Goal: Transaction & Acquisition: Book appointment/travel/reservation

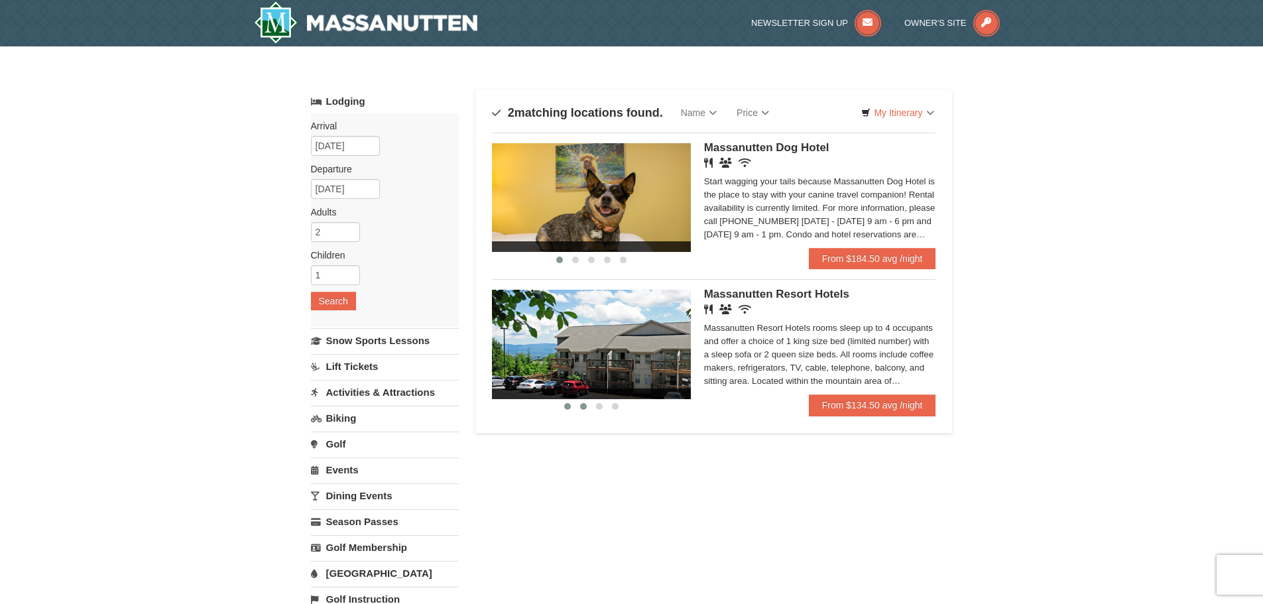
click at [579, 404] on button at bounding box center [584, 406] width 16 height 13
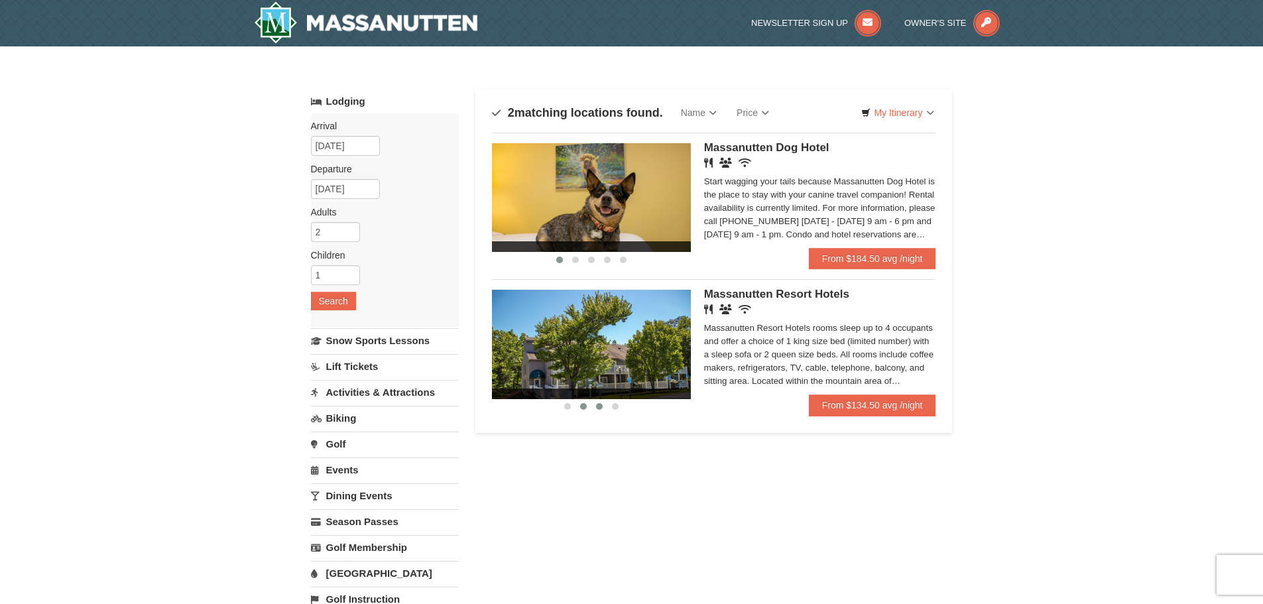
click at [596, 406] on span at bounding box center [599, 406] width 7 height 7
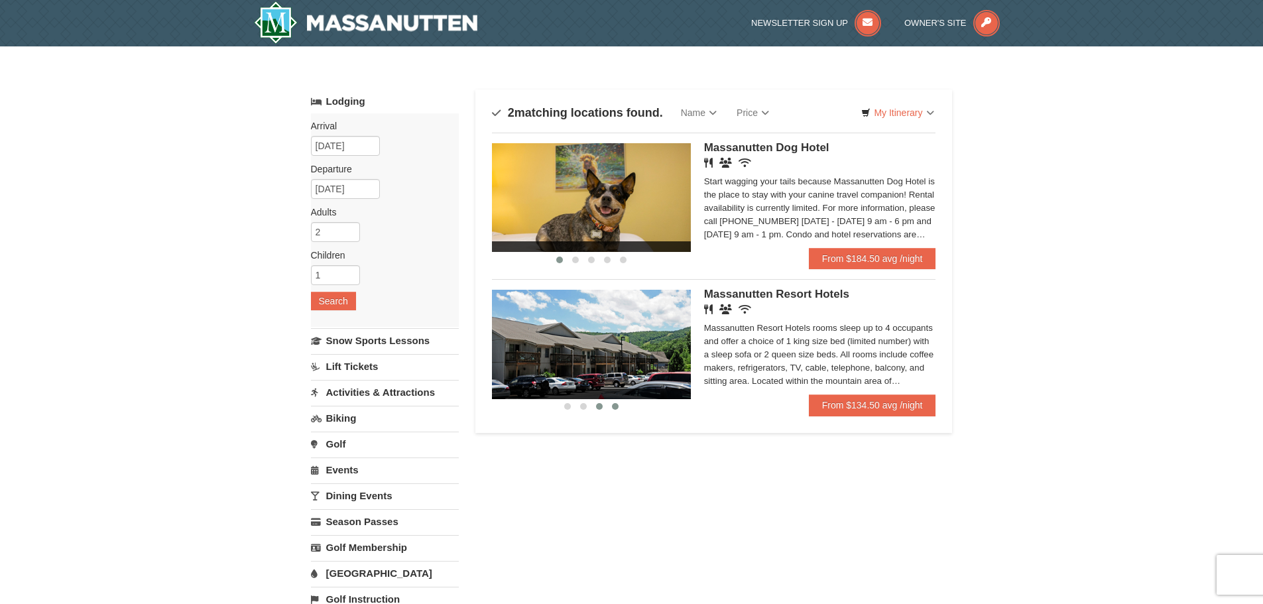
click at [613, 407] on span at bounding box center [615, 406] width 7 height 7
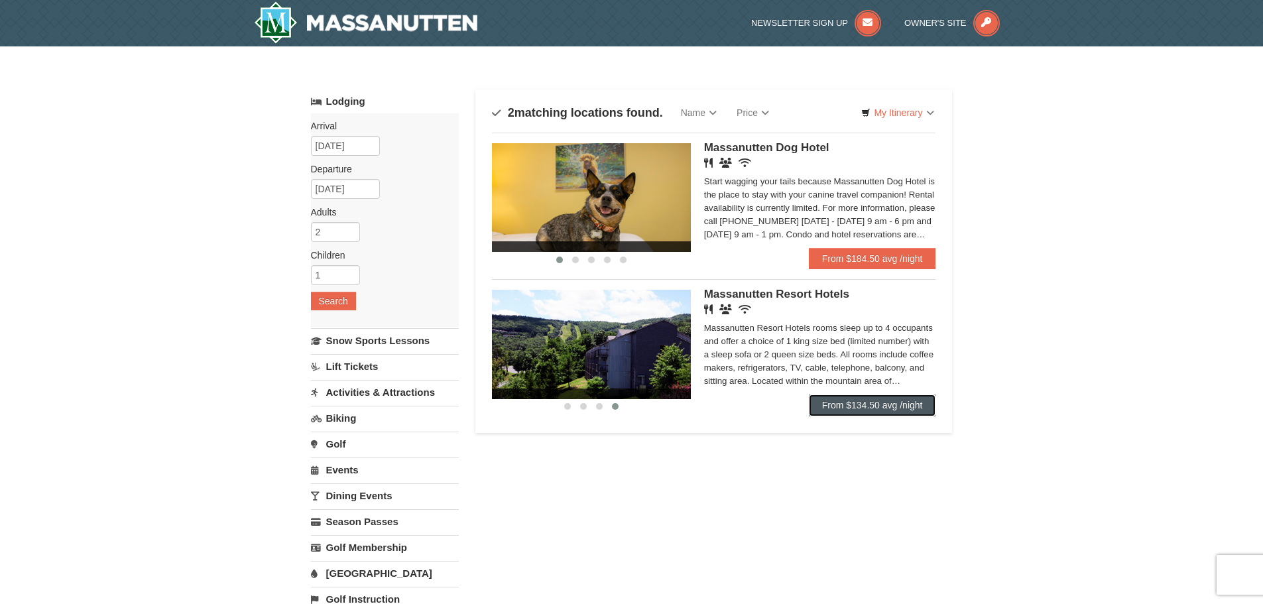
click at [917, 403] on link "From $134.50 avg /night" at bounding box center [872, 405] width 127 height 21
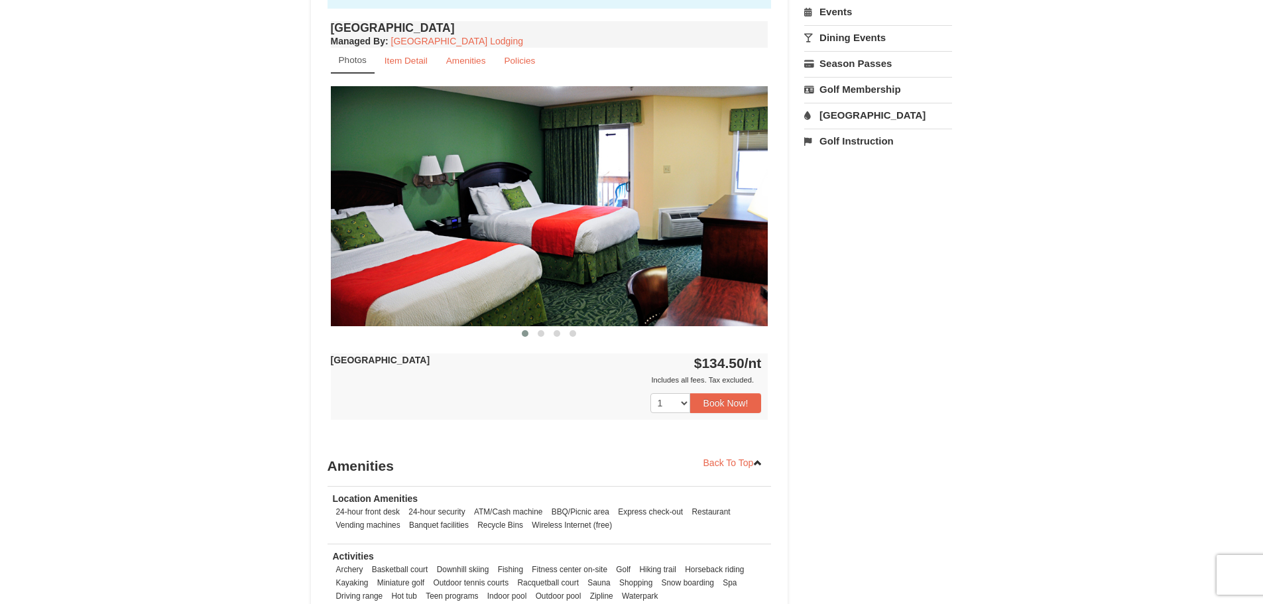
scroll to position [398, 0]
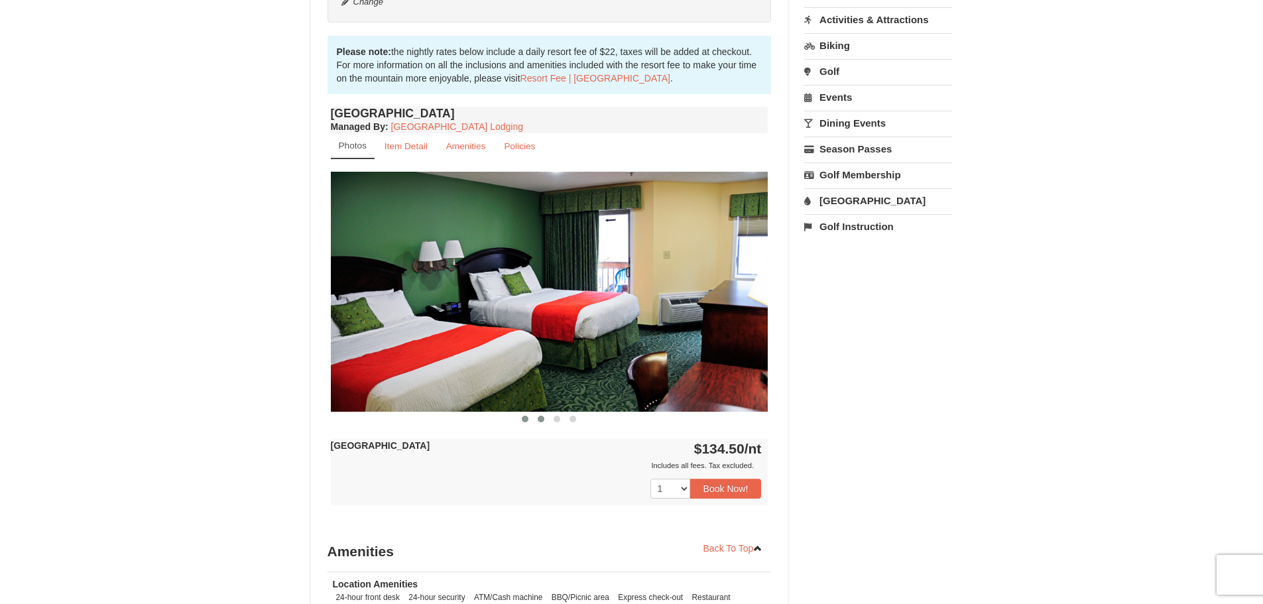
click at [541, 417] on span at bounding box center [541, 419] width 7 height 7
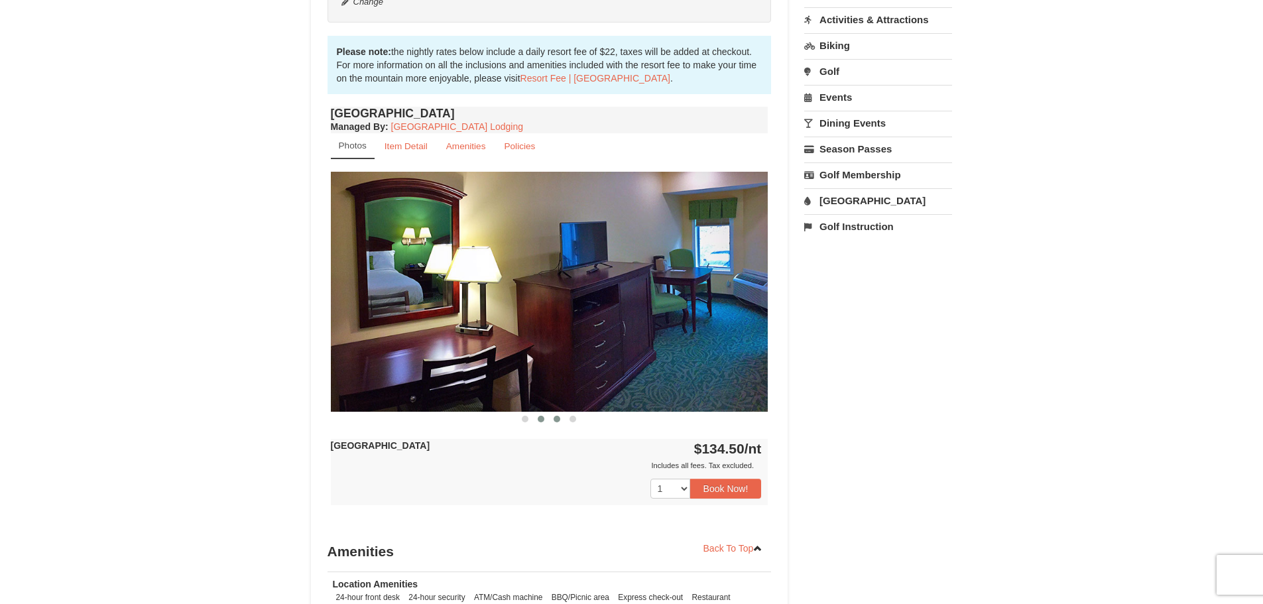
click at [559, 418] on span at bounding box center [557, 419] width 7 height 7
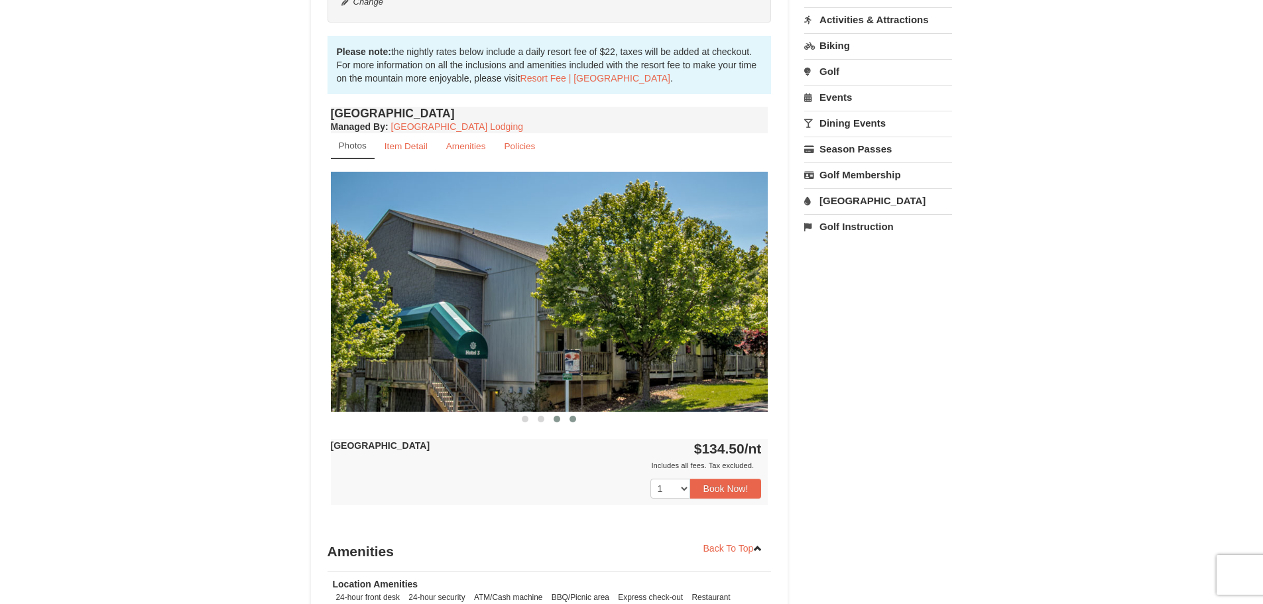
click at [570, 420] on span at bounding box center [573, 419] width 7 height 7
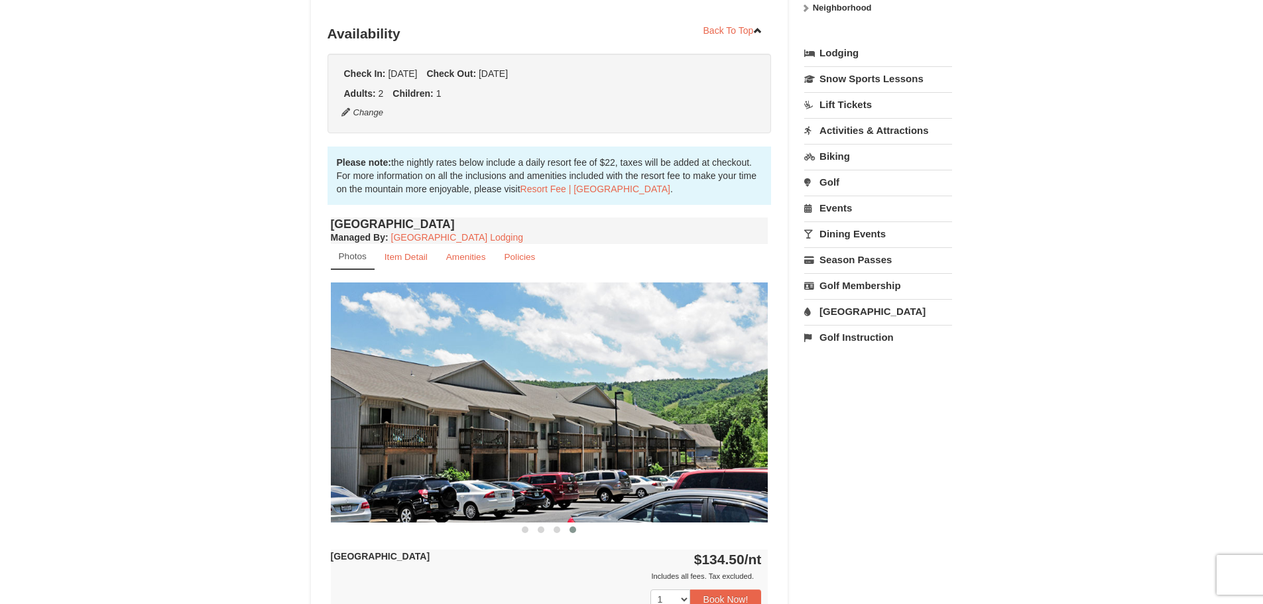
scroll to position [265, 0]
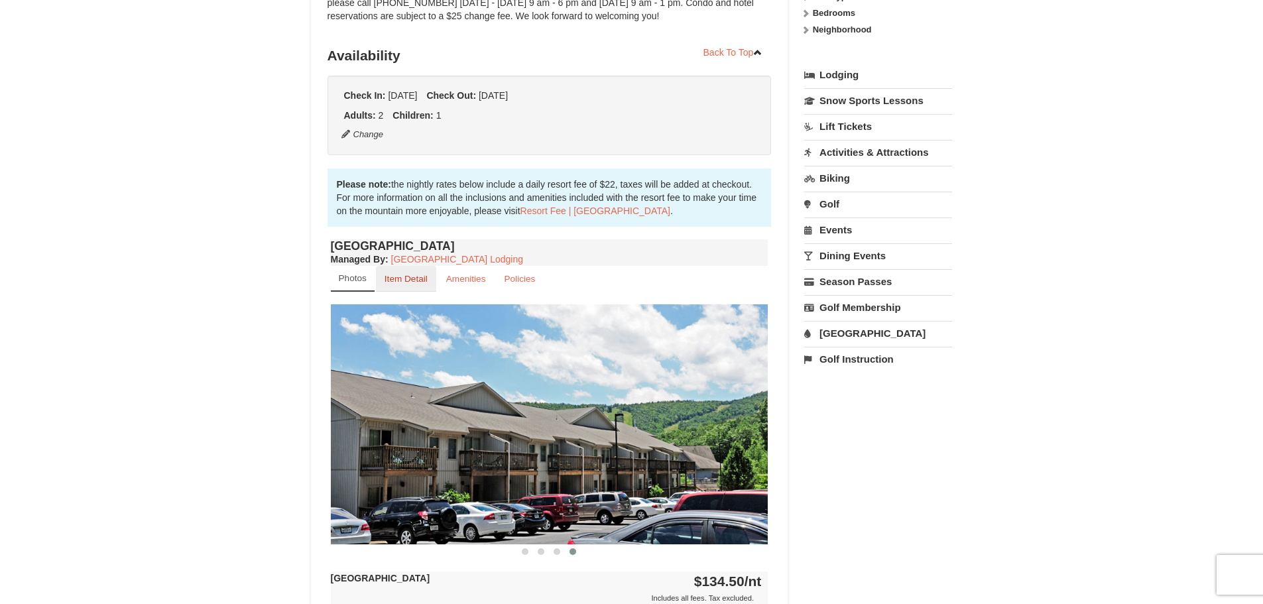
click at [389, 280] on small "Item Detail" at bounding box center [406, 279] width 43 height 10
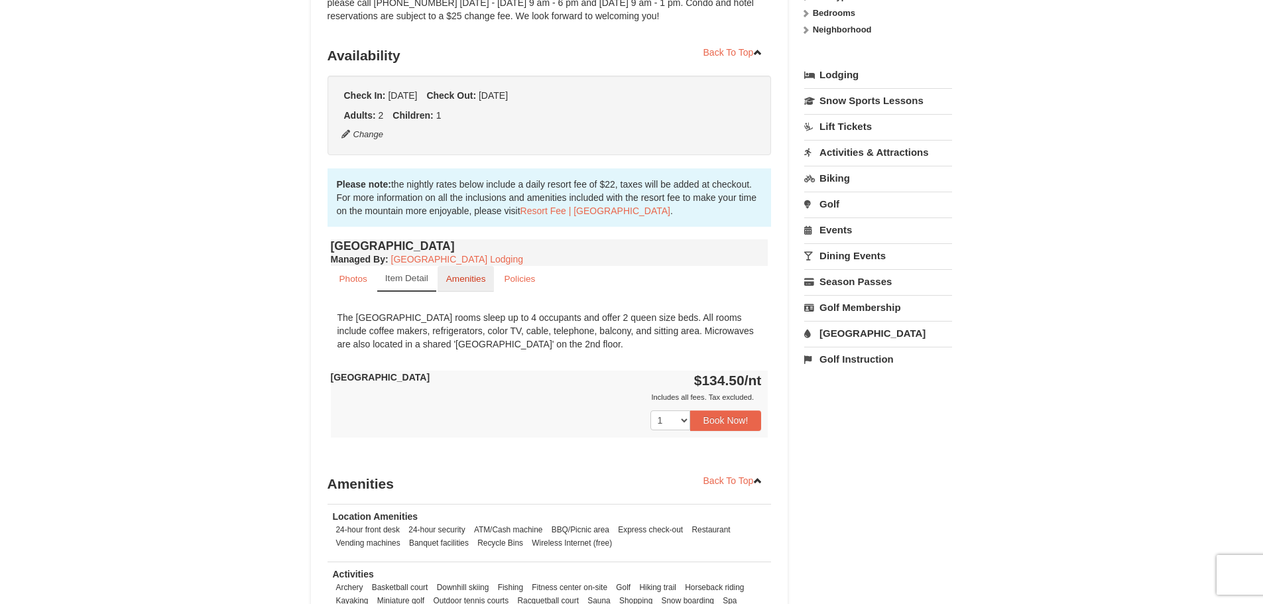
click at [469, 283] on small "Amenities" at bounding box center [466, 279] width 40 height 10
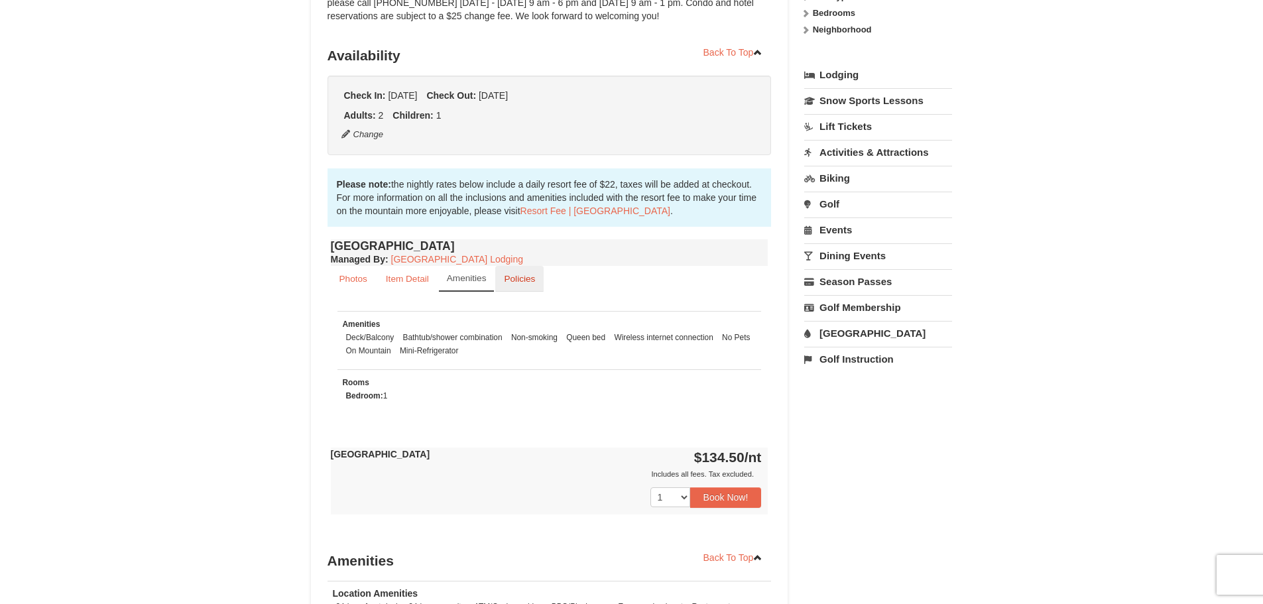
click at [508, 280] on small "Policies" at bounding box center [519, 279] width 31 height 10
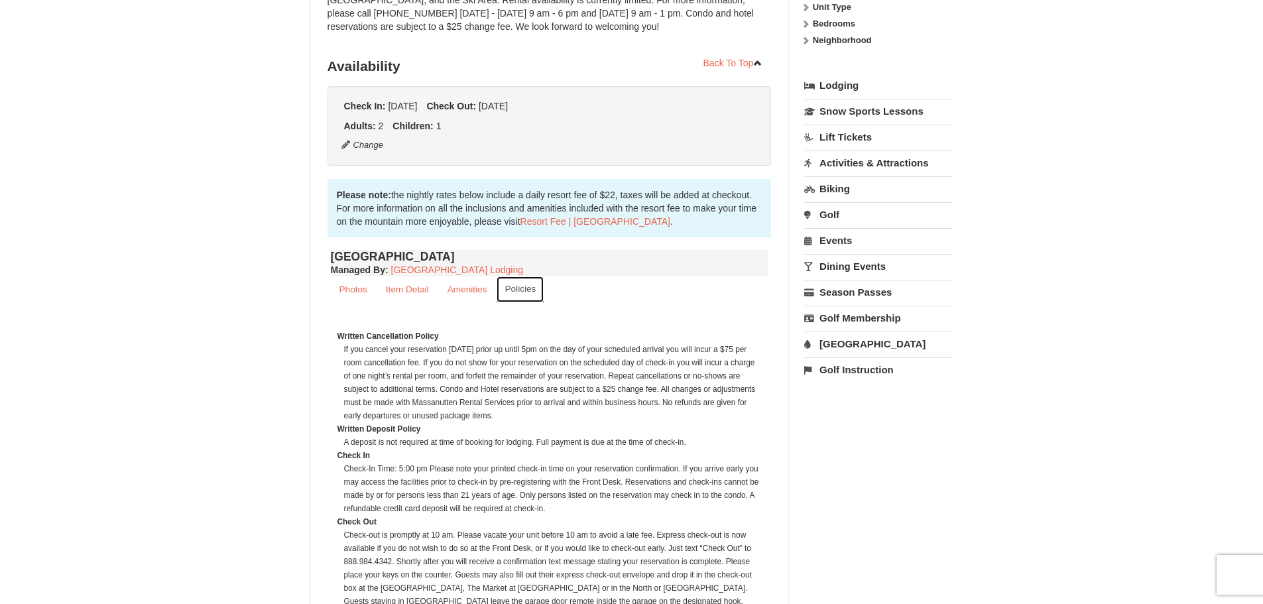
scroll to position [0, 0]
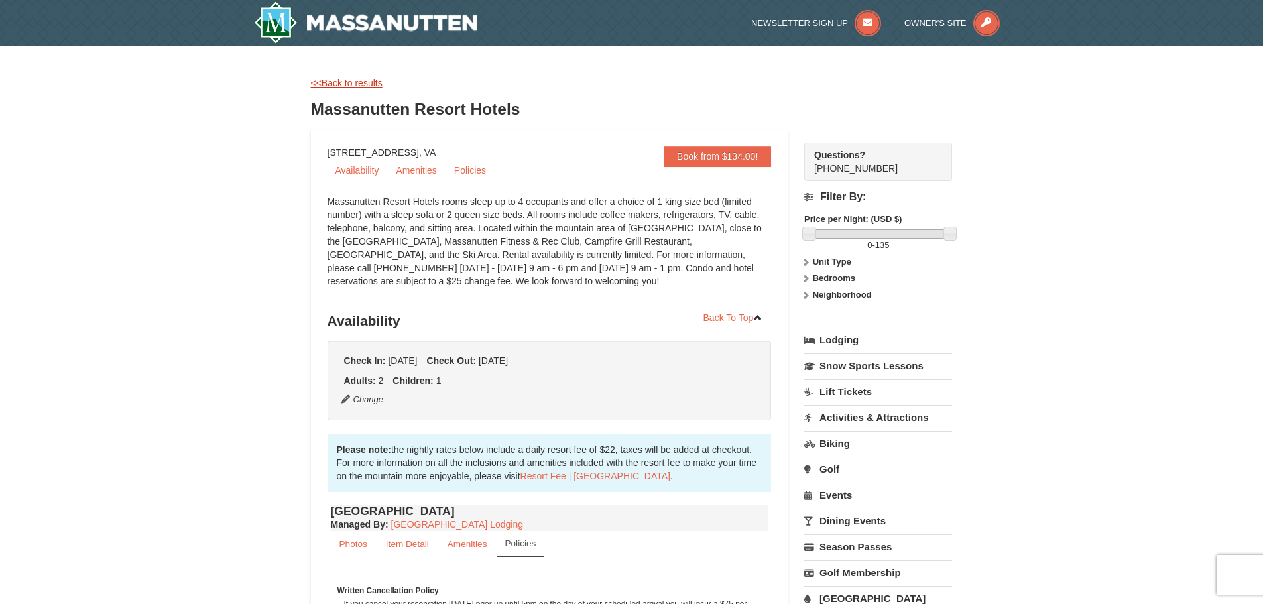
click at [326, 86] on link "<<Back to results" at bounding box center [347, 83] width 72 height 11
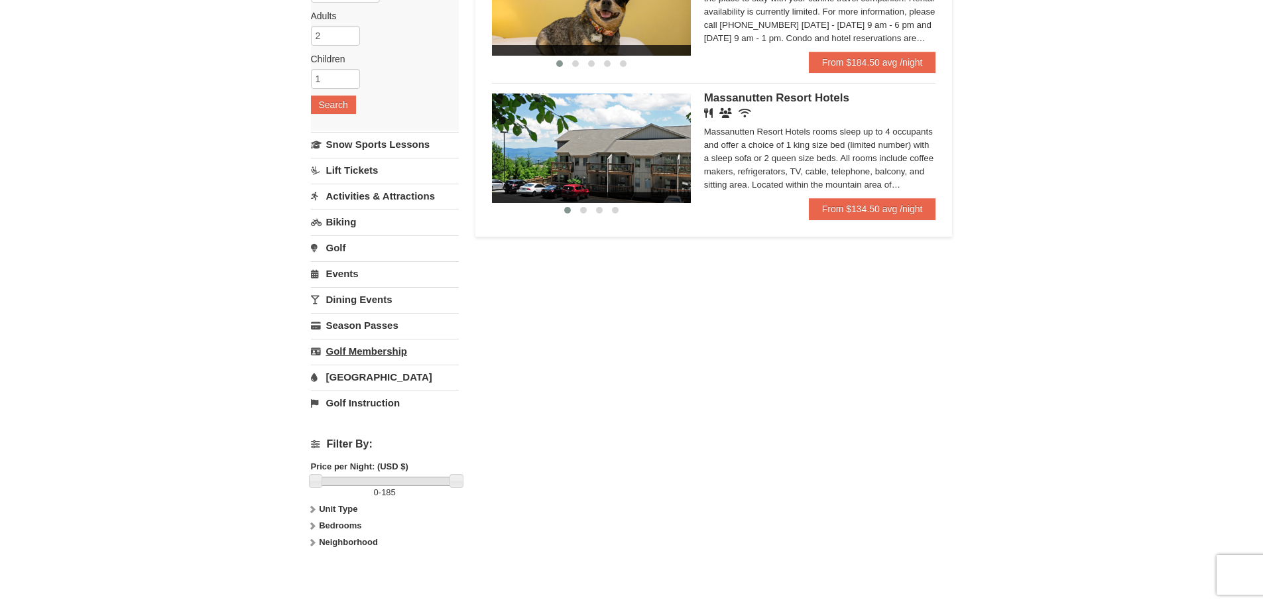
scroll to position [199, 0]
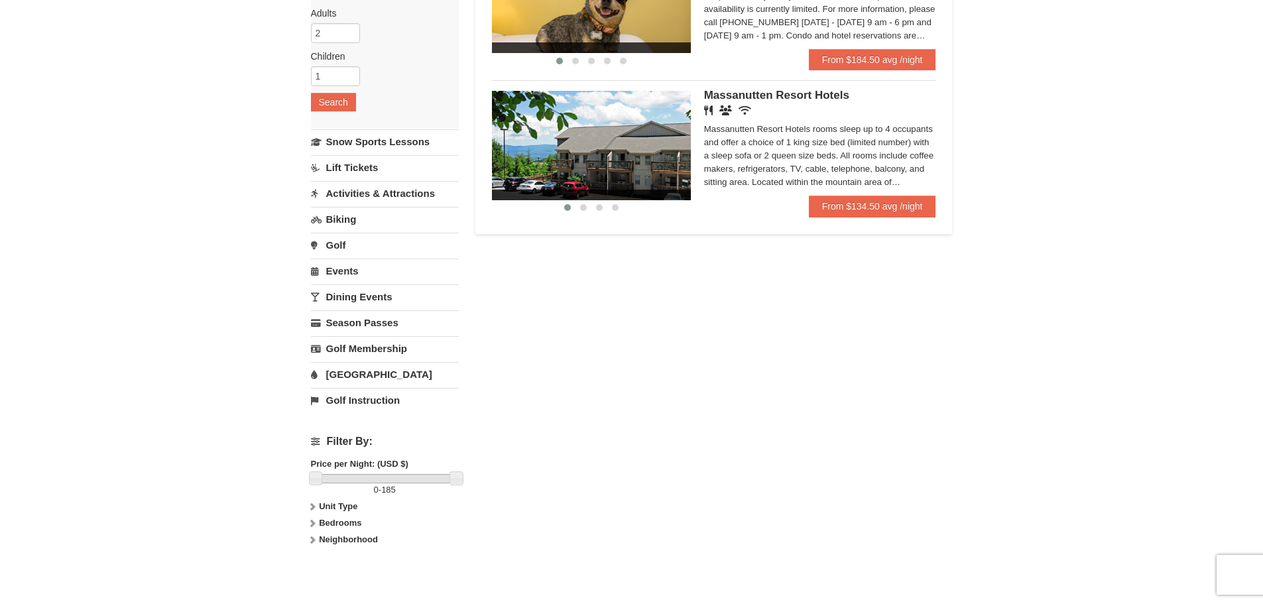
click at [334, 275] on link "Events" at bounding box center [385, 271] width 148 height 25
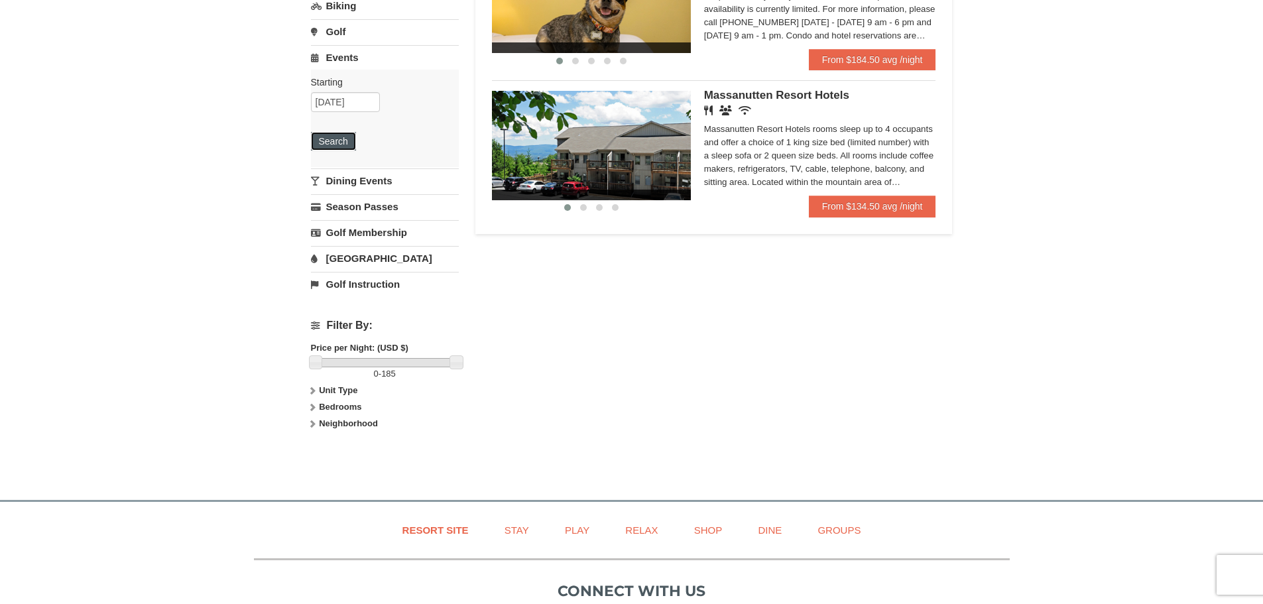
click at [321, 143] on button "Search" at bounding box center [333, 141] width 45 height 19
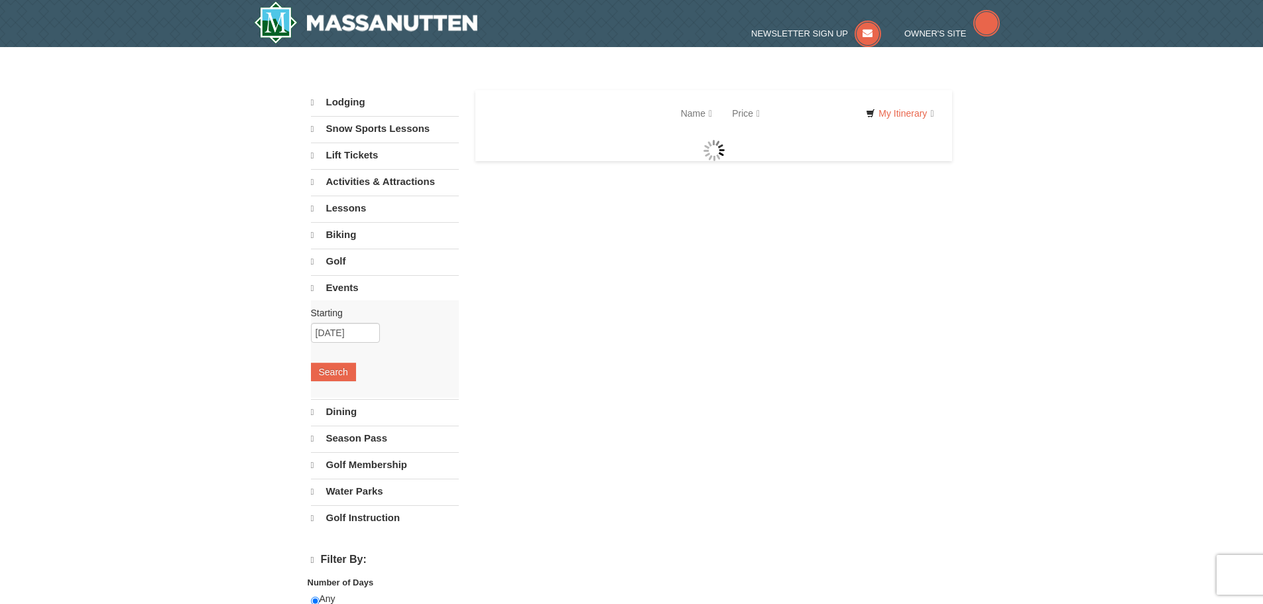
select select "9"
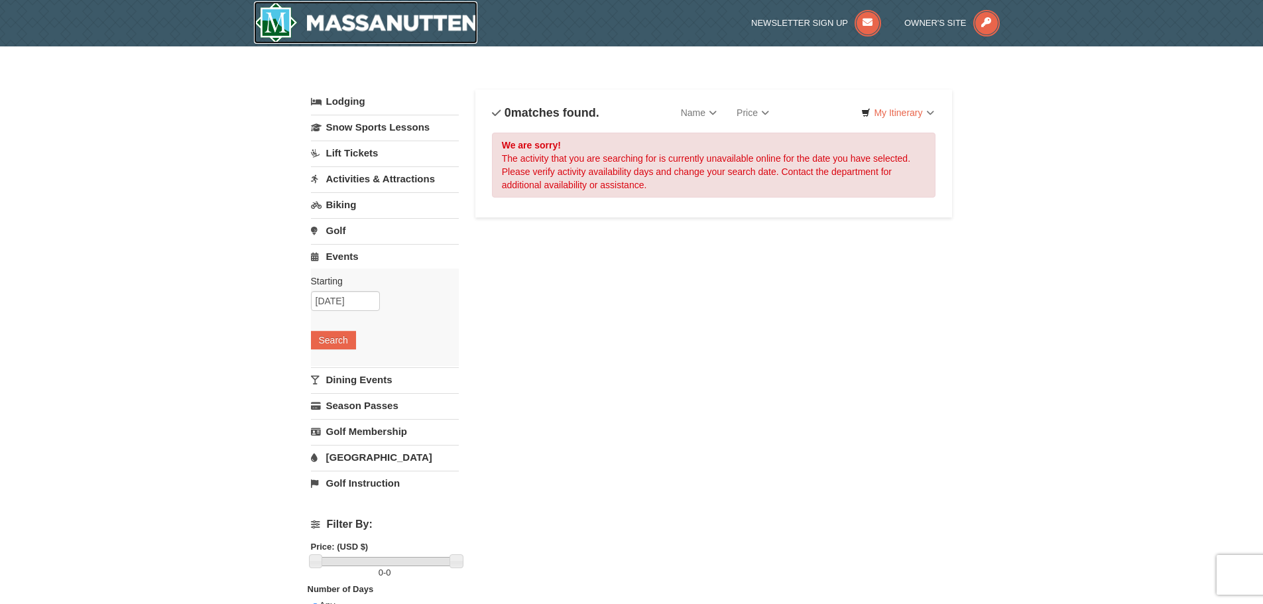
click at [270, 23] on img at bounding box center [366, 22] width 224 height 42
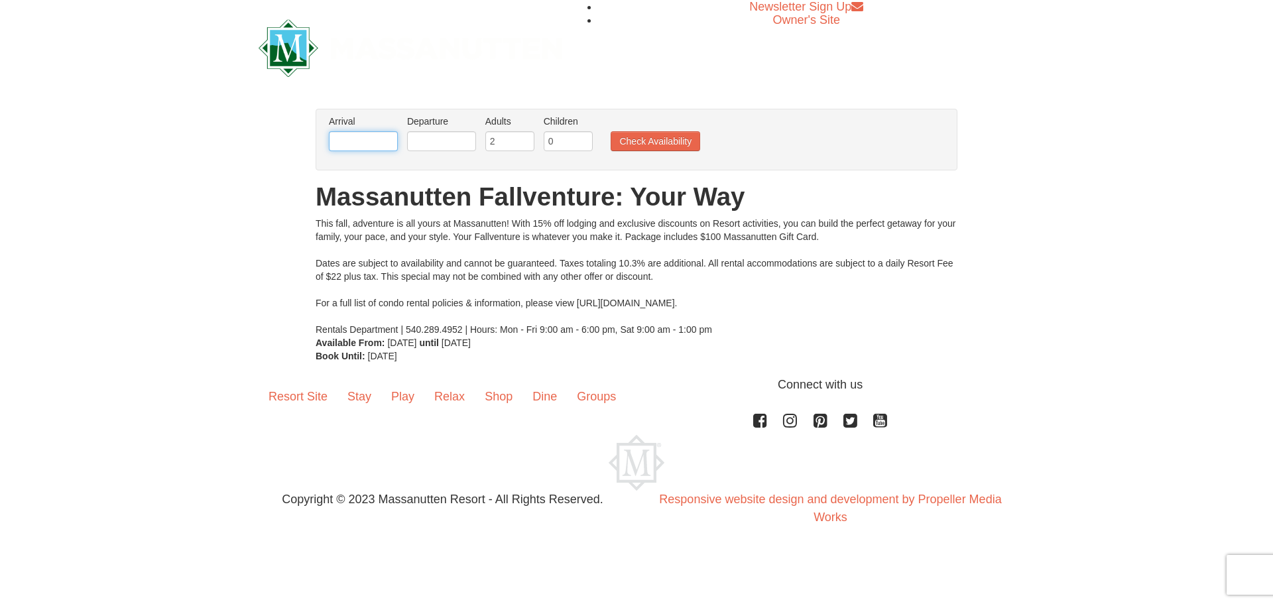
click at [379, 142] on input "text" at bounding box center [363, 141] width 69 height 20
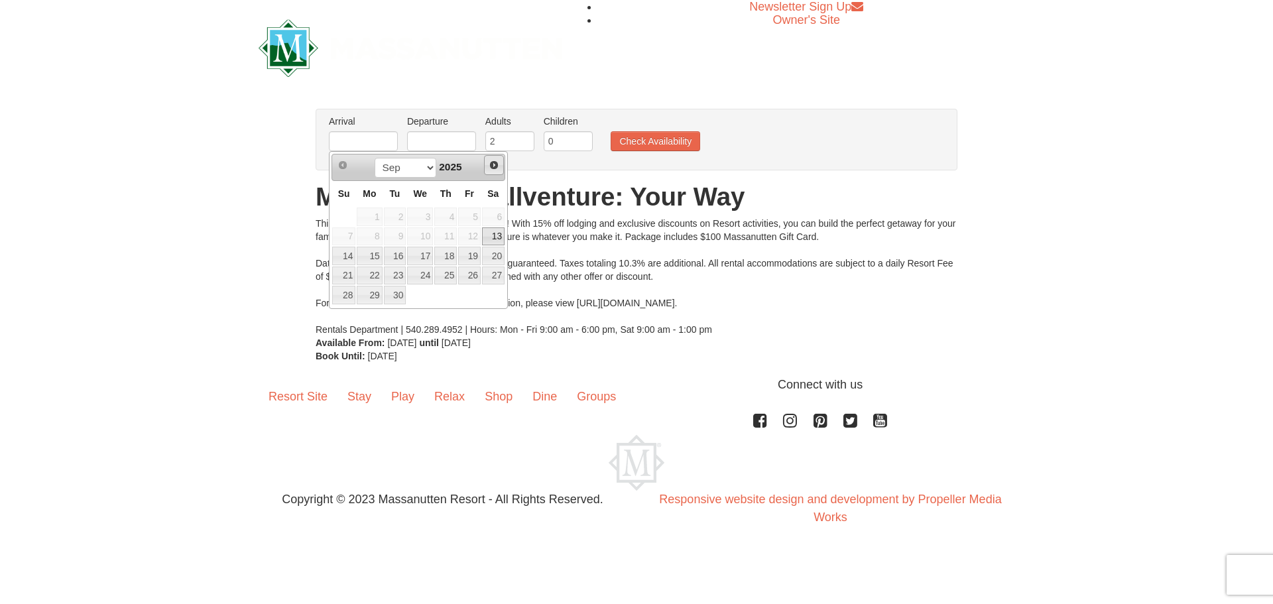
click at [495, 164] on span "Next" at bounding box center [494, 165] width 11 height 11
click at [423, 295] on link "26" at bounding box center [420, 295] width 26 height 19
type input "[DATE]"
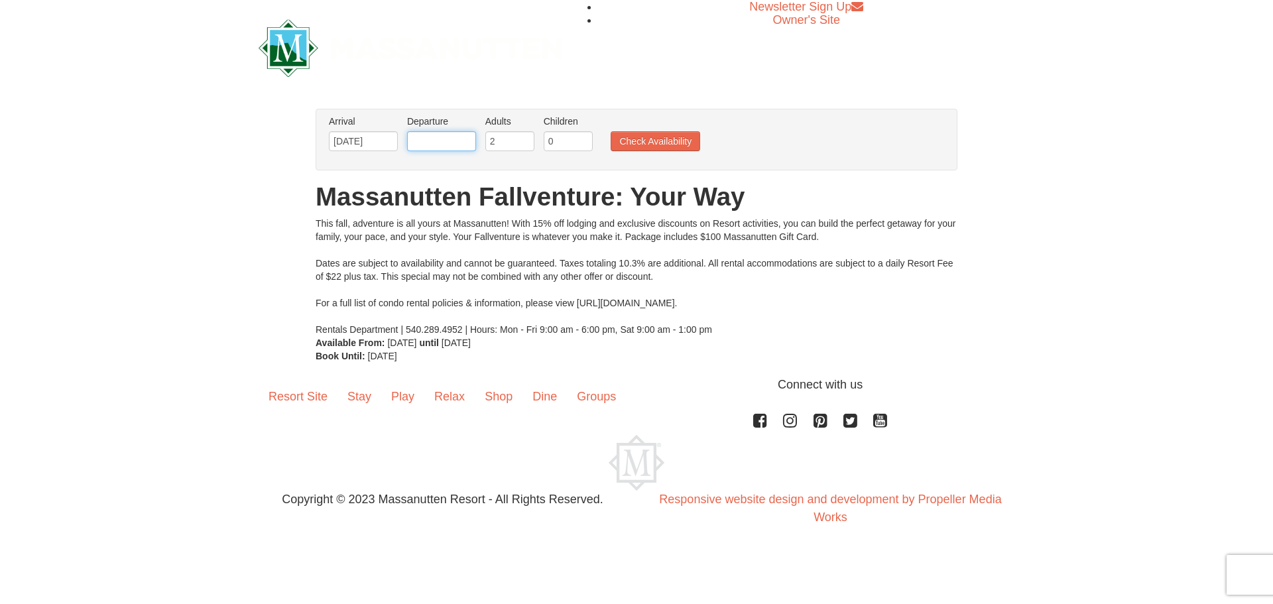
click at [459, 135] on input "text" at bounding box center [441, 141] width 69 height 20
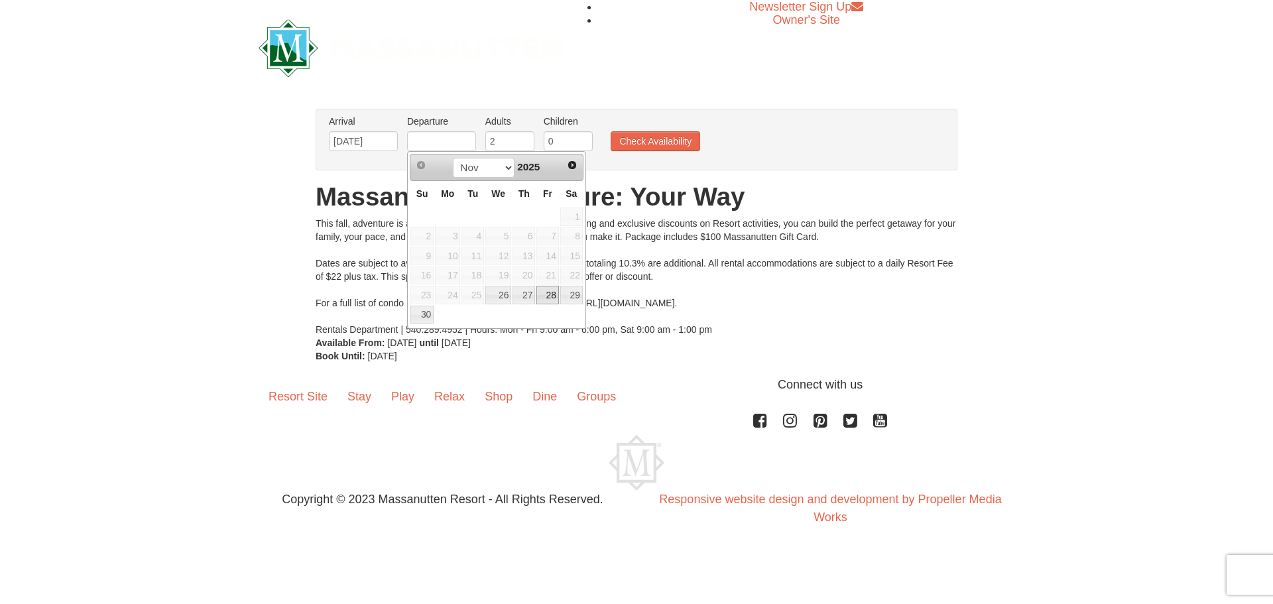
click at [553, 293] on link "28" at bounding box center [547, 295] width 23 height 19
type input "[DATE]"
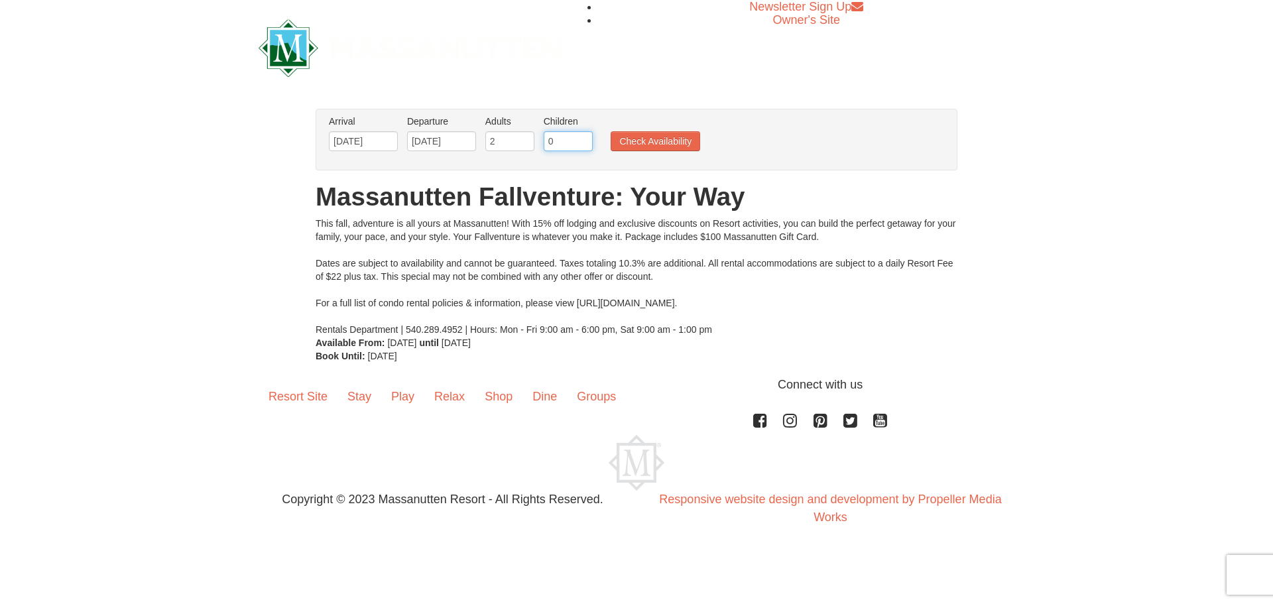
click at [569, 143] on input "0" at bounding box center [568, 141] width 49 height 20
type input "1"
click at [585, 138] on input "1" at bounding box center [568, 141] width 49 height 20
click at [656, 143] on button "Check Availability" at bounding box center [656, 141] width 90 height 20
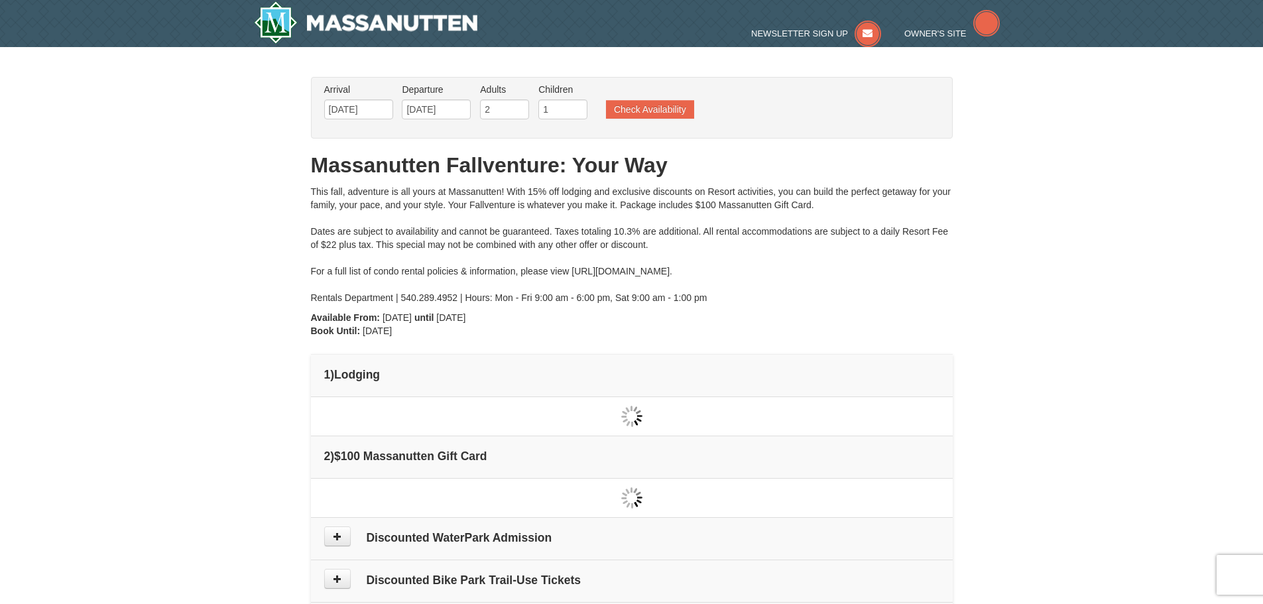
type input "[DATE]"
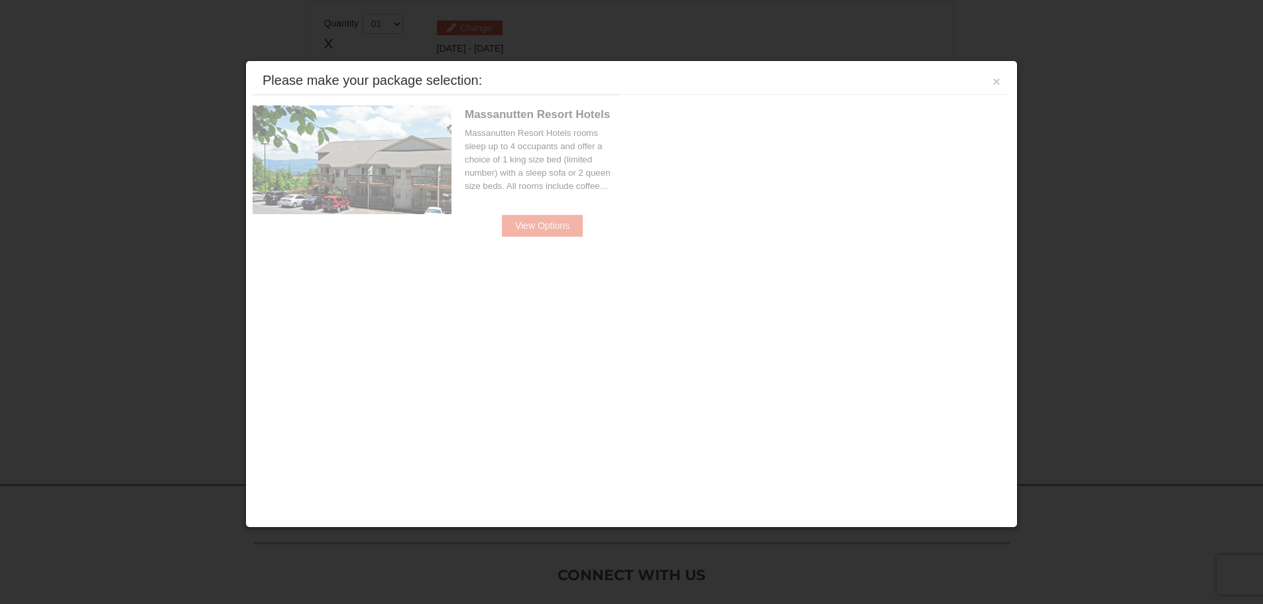
scroll to position [406, 0]
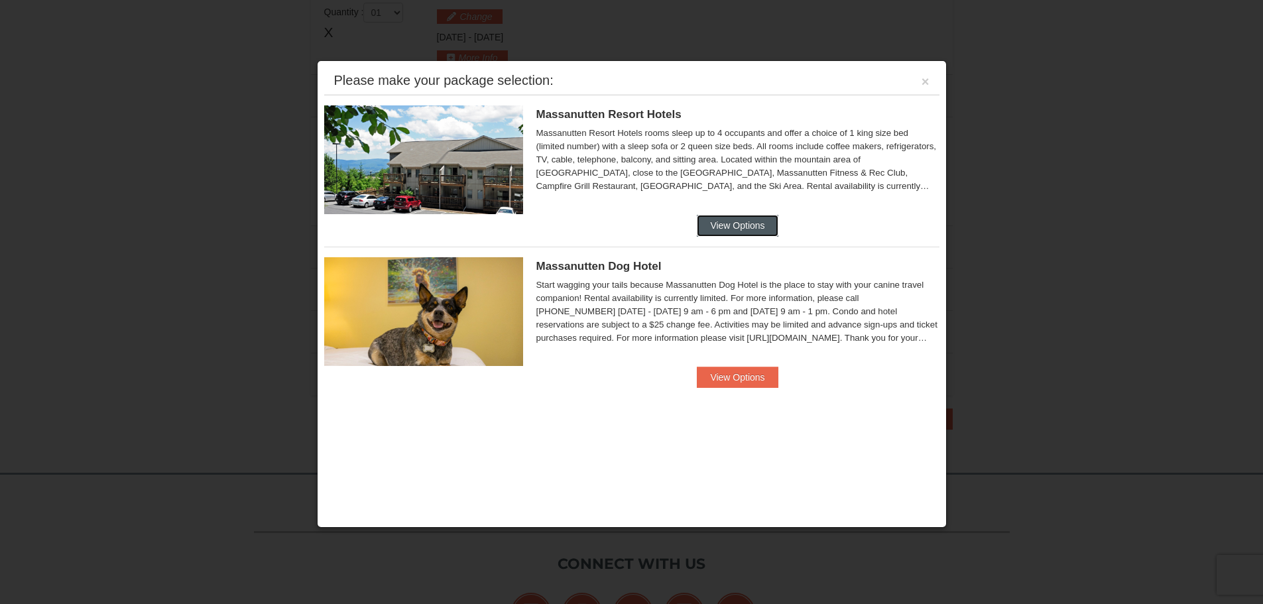
click at [723, 222] on button "View Options" at bounding box center [737, 225] width 81 height 21
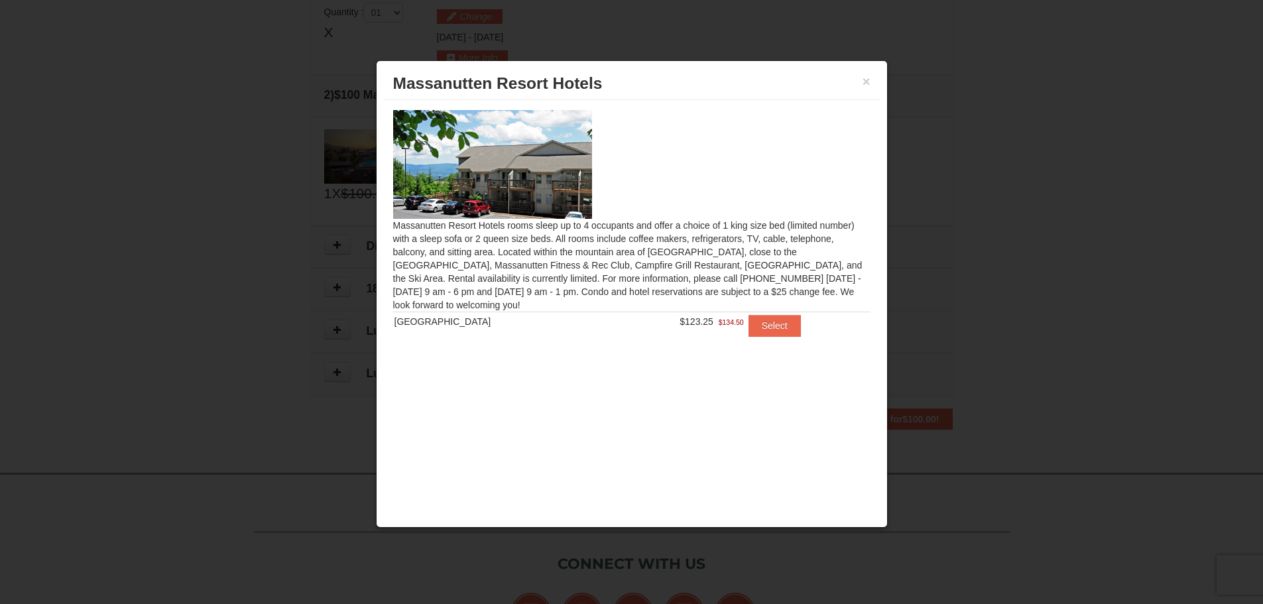
click at [680, 323] on span "$123.25" at bounding box center [697, 321] width 34 height 11
click at [653, 322] on td "$123.25 $134.50" at bounding box center [674, 325] width 141 height 27
click at [422, 320] on div "[GEOGRAPHIC_DATA]" at bounding box center [499, 321] width 208 height 13
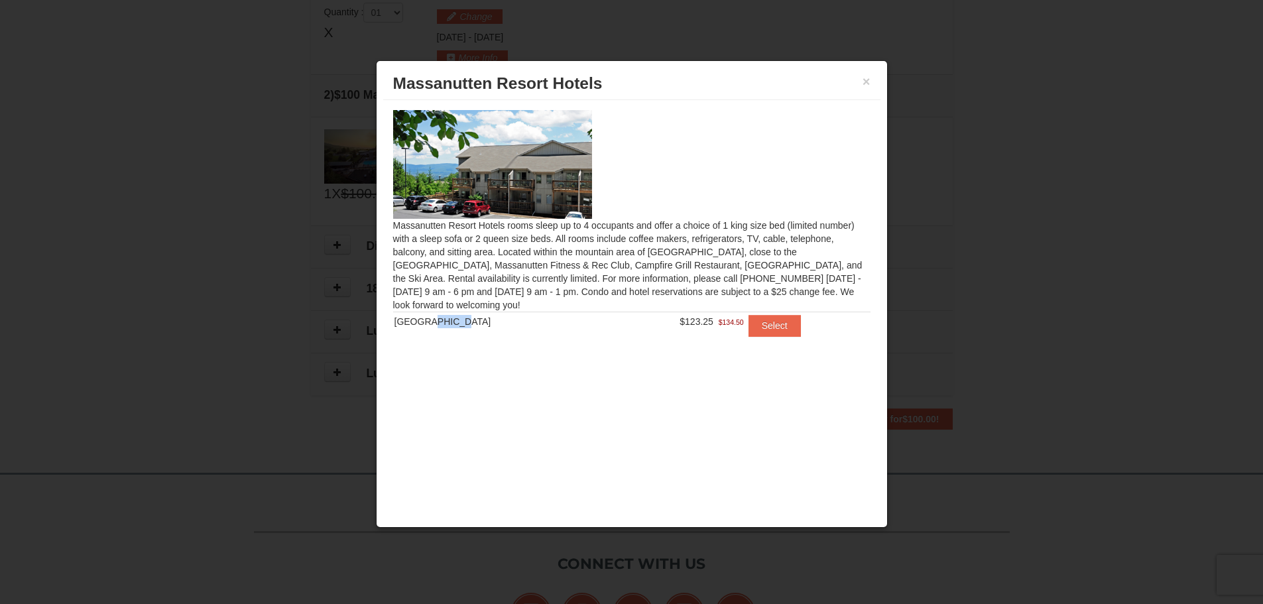
click at [494, 311] on div "Massanutten Resort Hotels rooms sleep up to 4 occupants and offer a choice of 1…" at bounding box center [631, 231] width 497 height 263
click at [721, 294] on div "Massanutten Resort Hotels rooms sleep up to 4 occupants and offer a choice of 1…" at bounding box center [631, 231] width 497 height 263
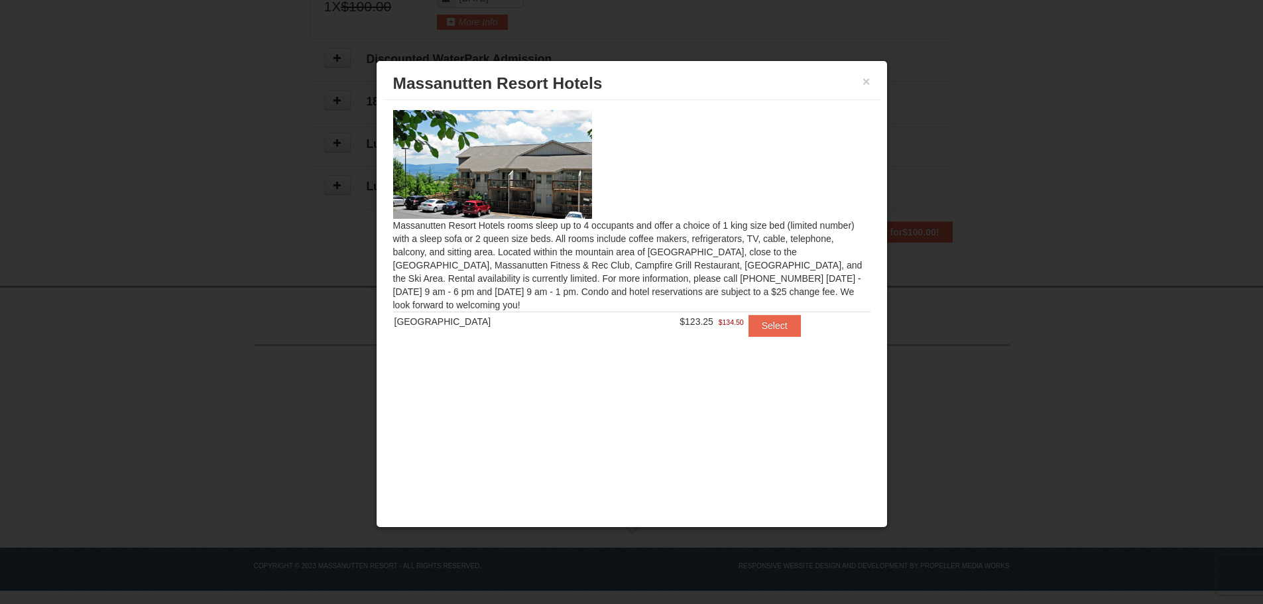
scroll to position [394, 0]
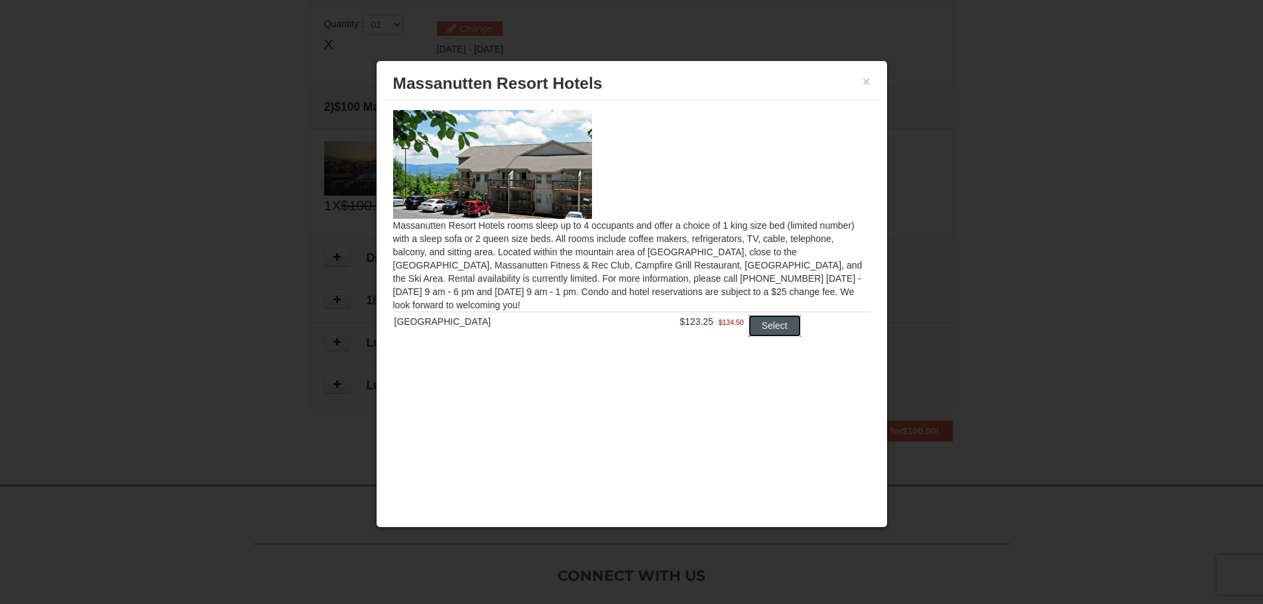
click at [767, 322] on button "Select" at bounding box center [775, 325] width 52 height 21
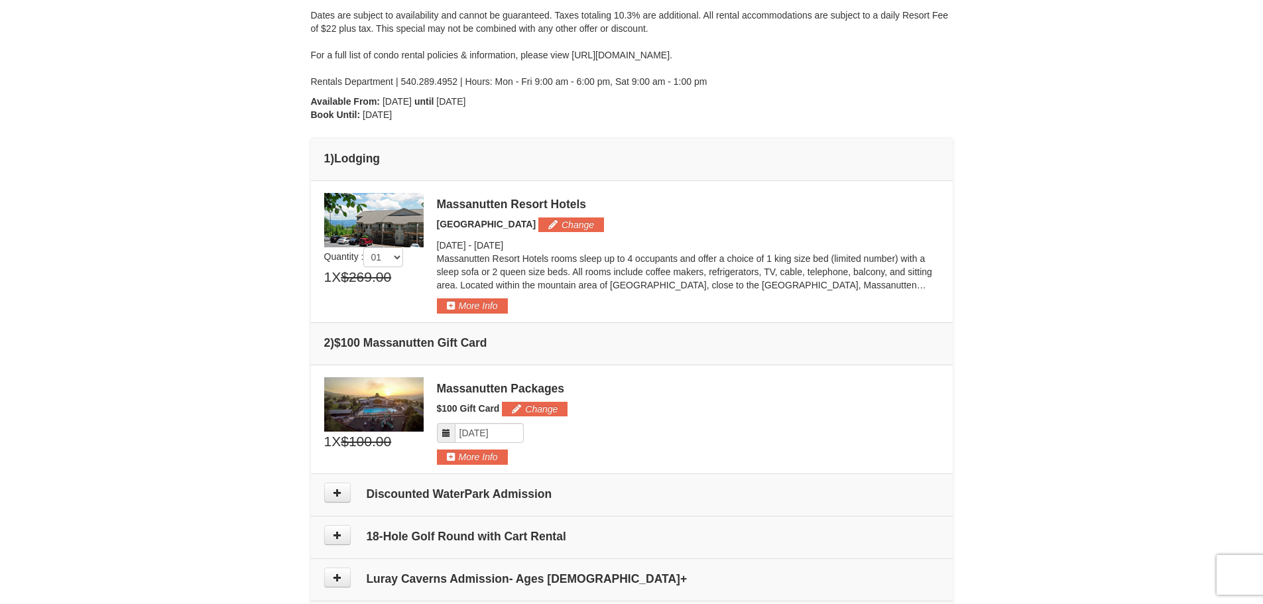
scroll to position [195, 0]
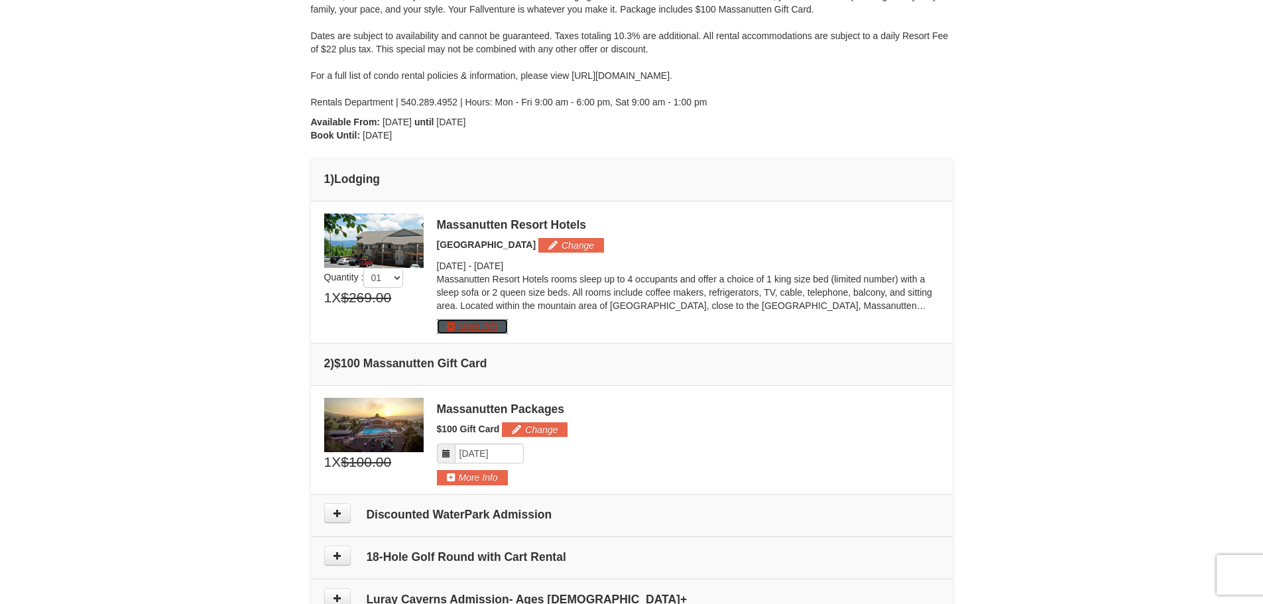
click at [448, 326] on button "More Info" at bounding box center [472, 326] width 71 height 15
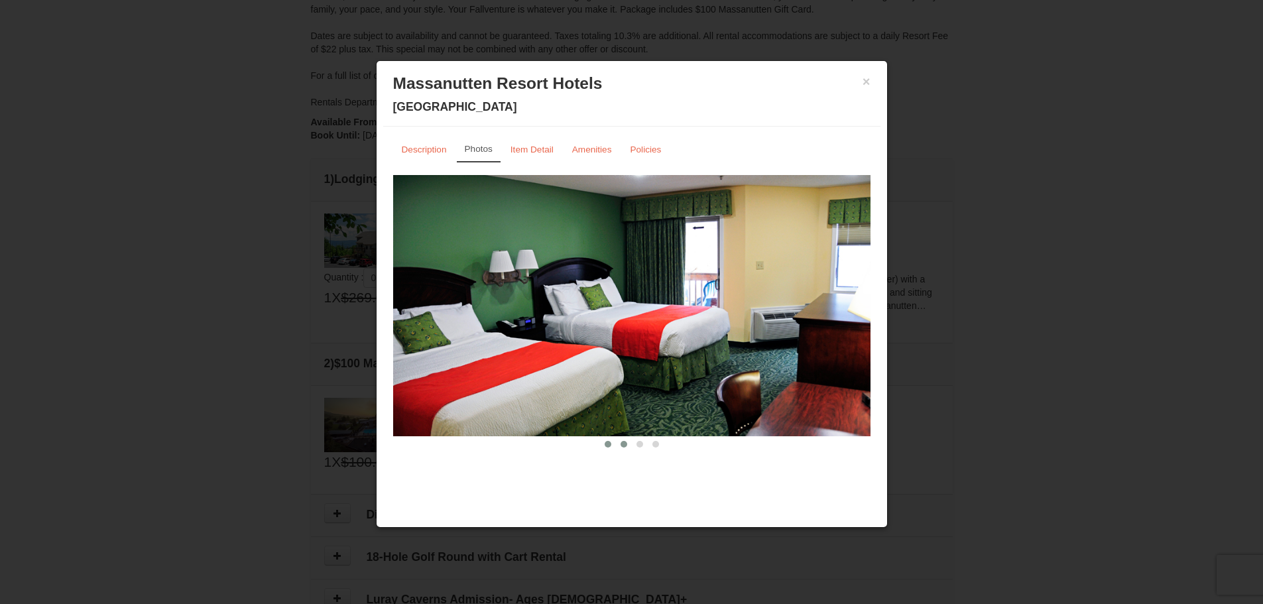
click at [623, 444] on span at bounding box center [624, 444] width 7 height 7
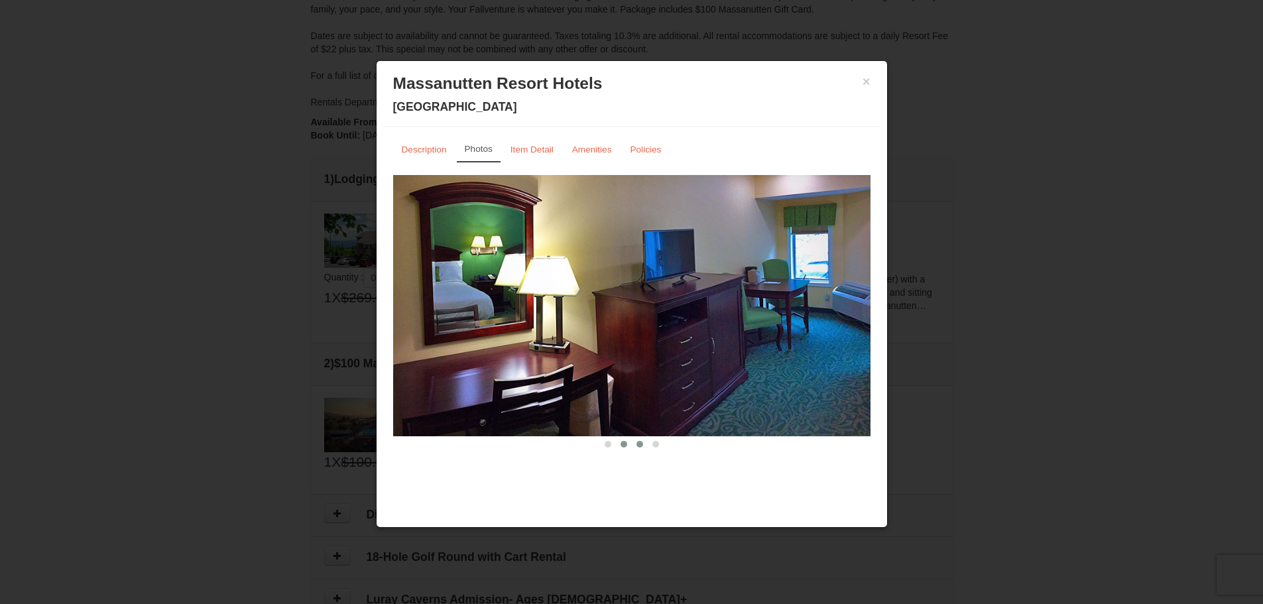
click at [641, 444] on span at bounding box center [640, 444] width 7 height 7
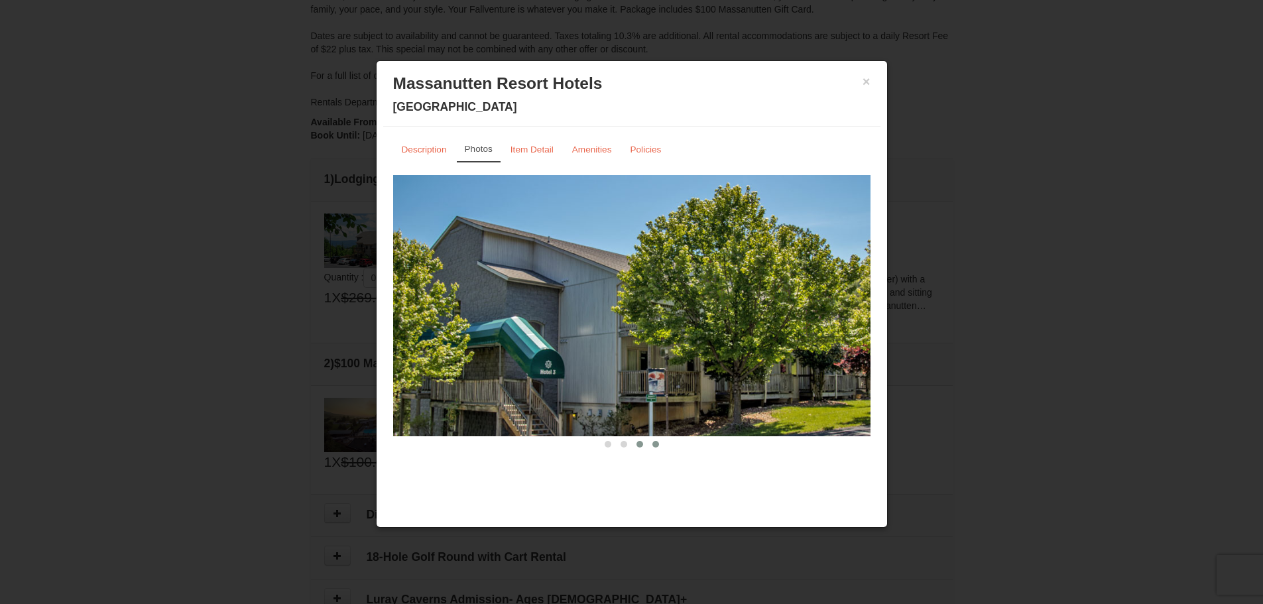
click at [653, 446] on span at bounding box center [655, 444] width 7 height 7
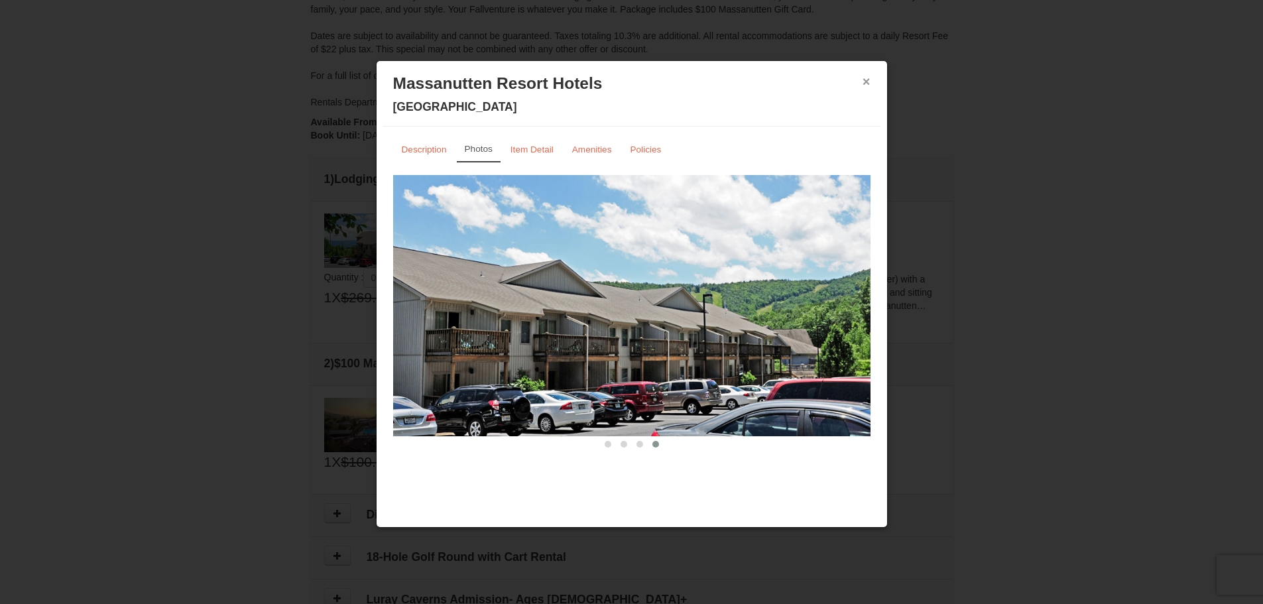
click at [865, 83] on button "×" at bounding box center [867, 81] width 8 height 13
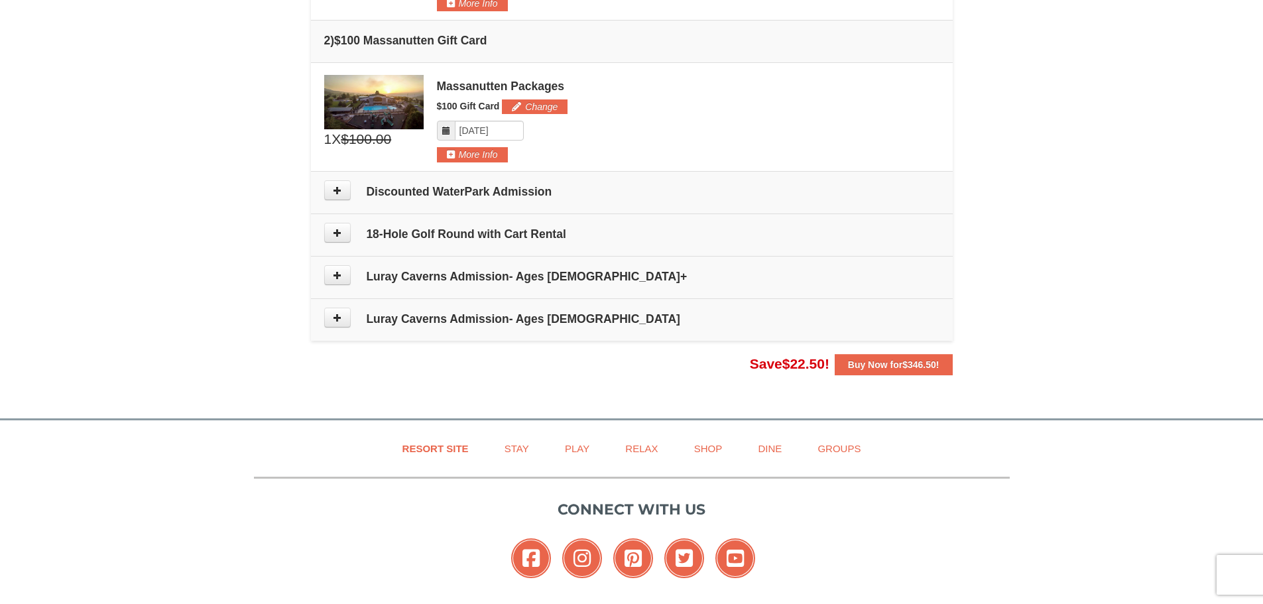
scroll to position [319, 0]
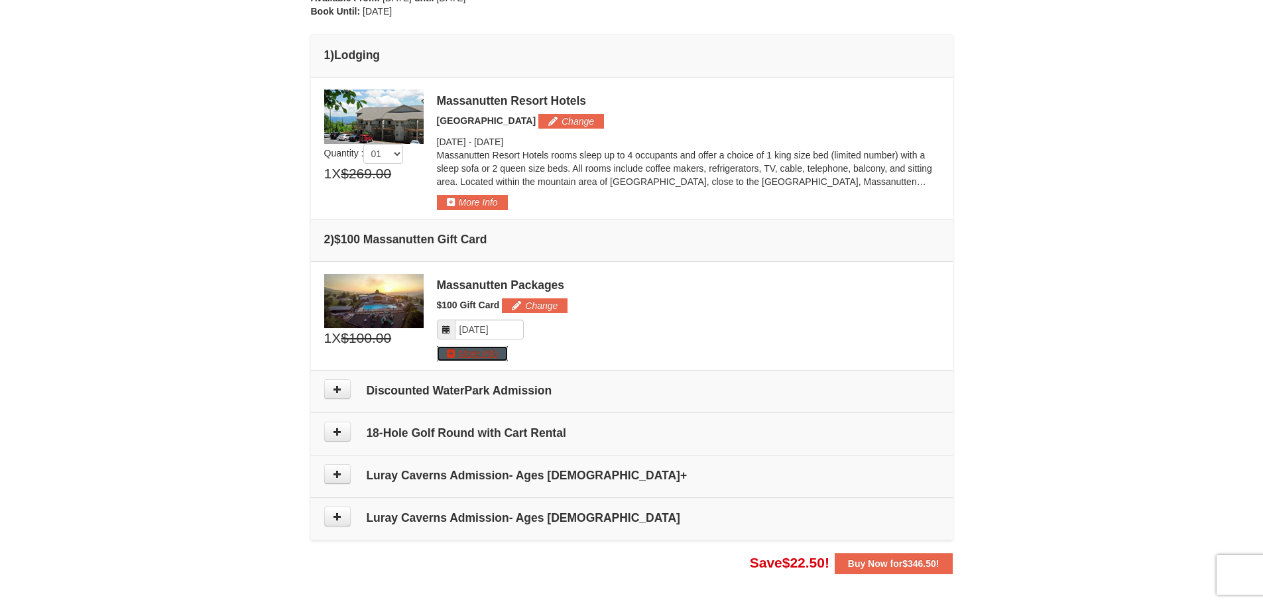
click at [446, 347] on button "More Info" at bounding box center [472, 353] width 71 height 15
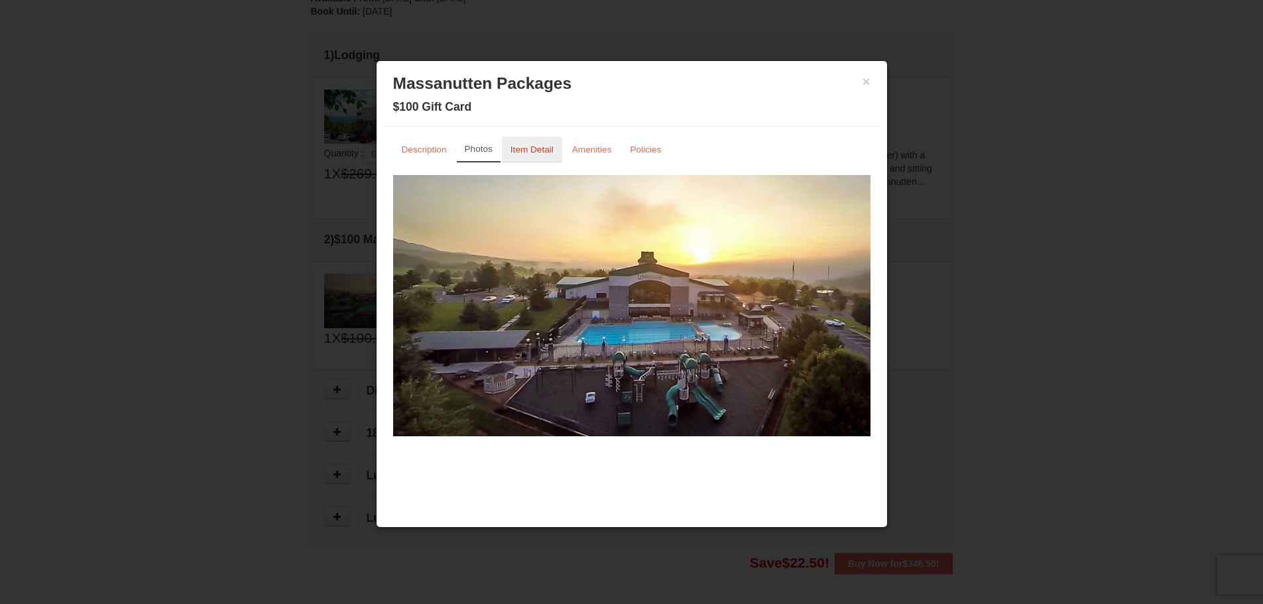
click at [533, 148] on small "Item Detail" at bounding box center [532, 150] width 43 height 10
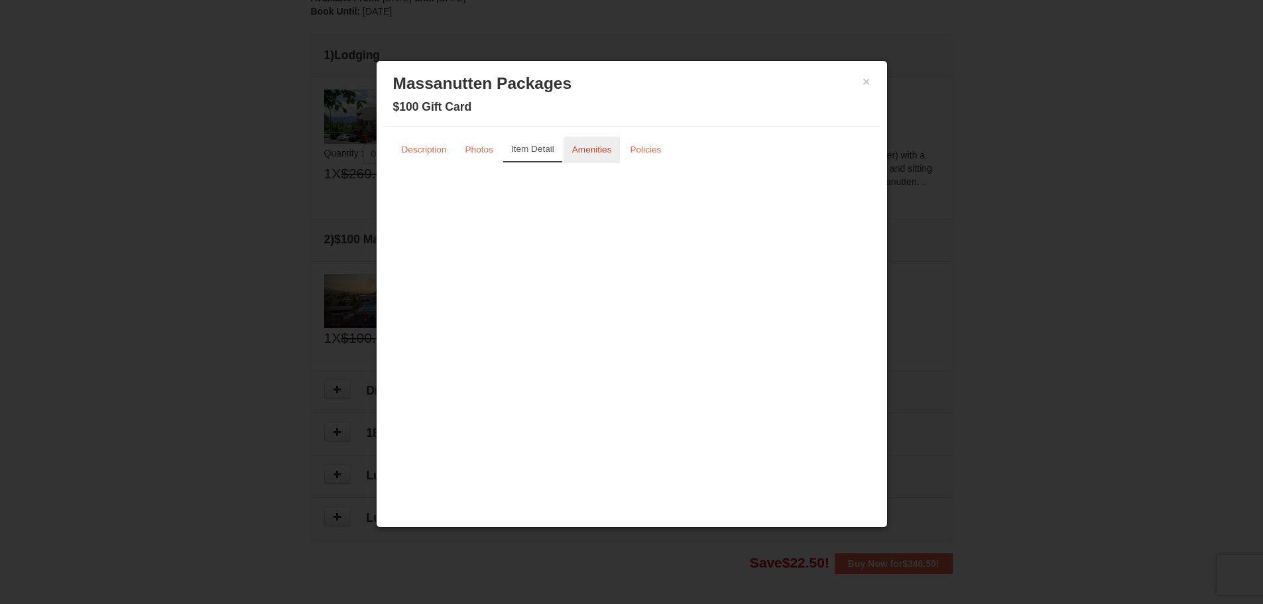
click at [586, 150] on small "Amenities" at bounding box center [592, 150] width 40 height 10
click at [631, 152] on small "Policies" at bounding box center [645, 150] width 31 height 10
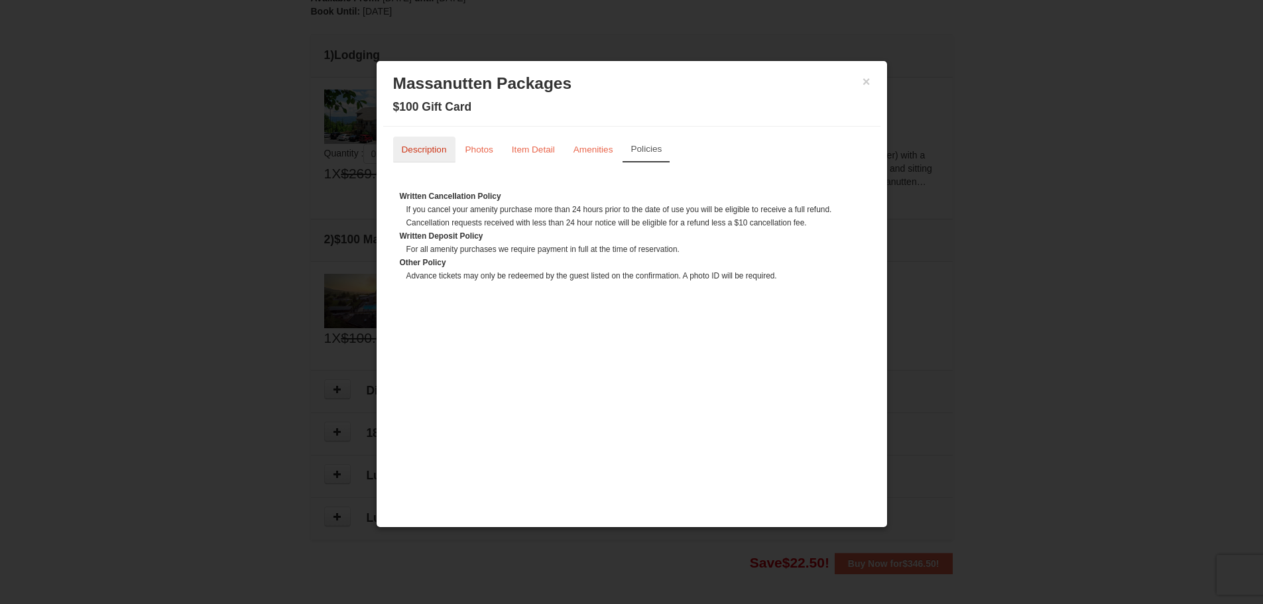
click at [428, 149] on small "Description" at bounding box center [424, 150] width 45 height 10
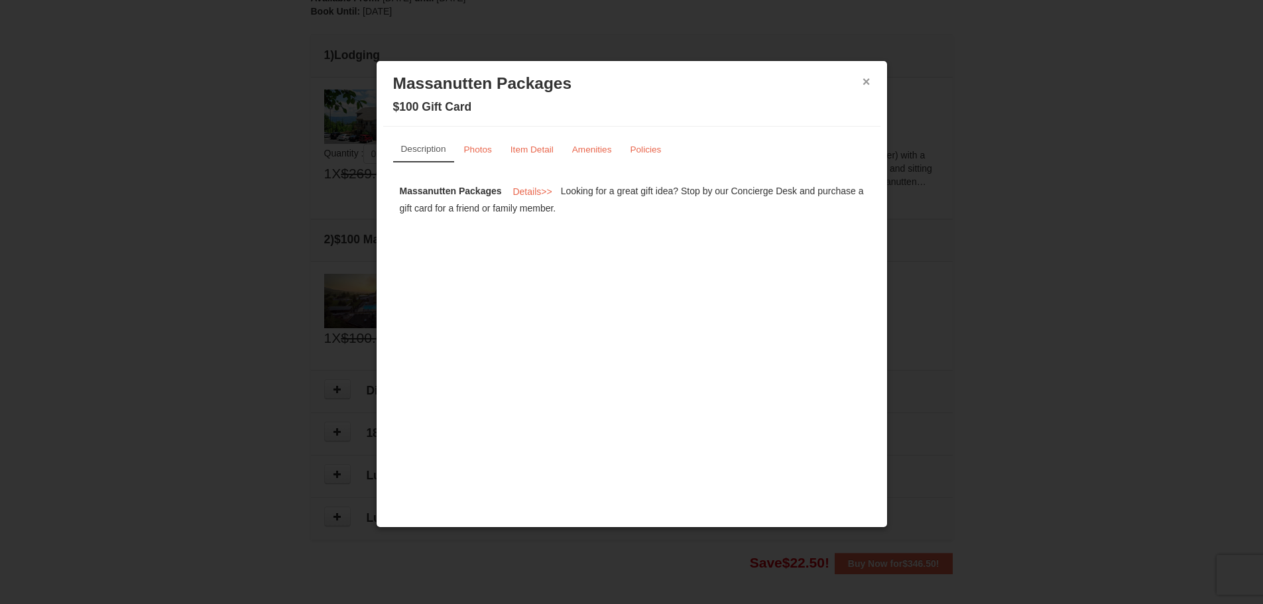
click at [868, 84] on button "×" at bounding box center [867, 81] width 8 height 13
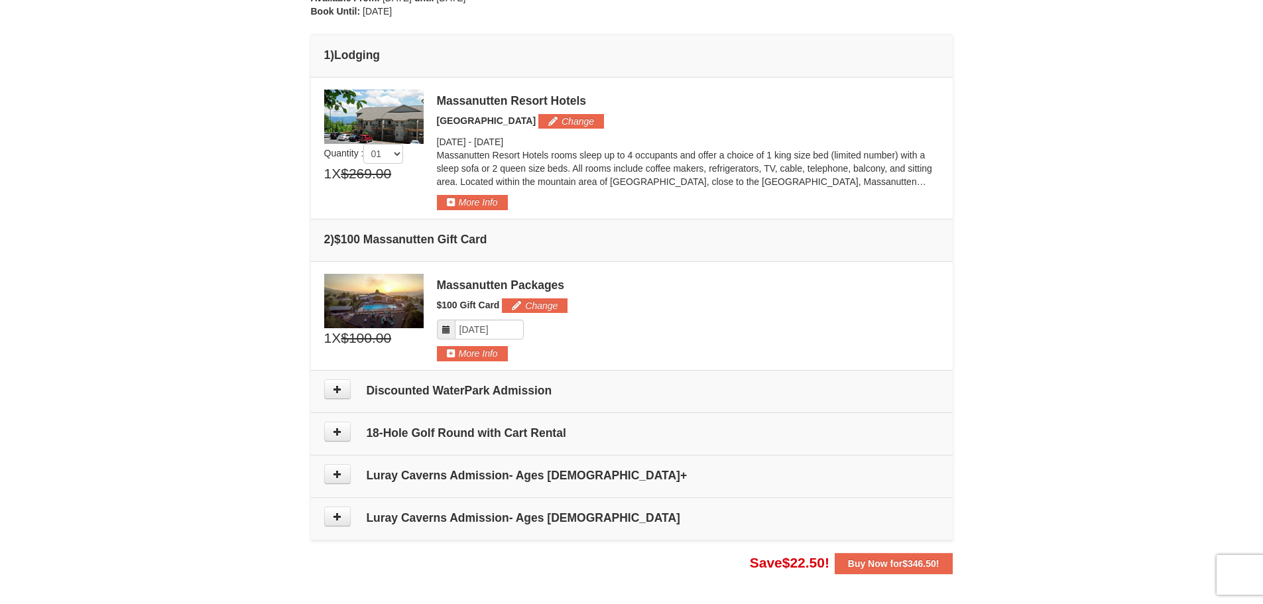
click at [446, 331] on icon at bounding box center [446, 329] width 9 height 9
click at [479, 328] on input "Please format dates MM/DD/YYYY" at bounding box center [489, 330] width 69 height 20
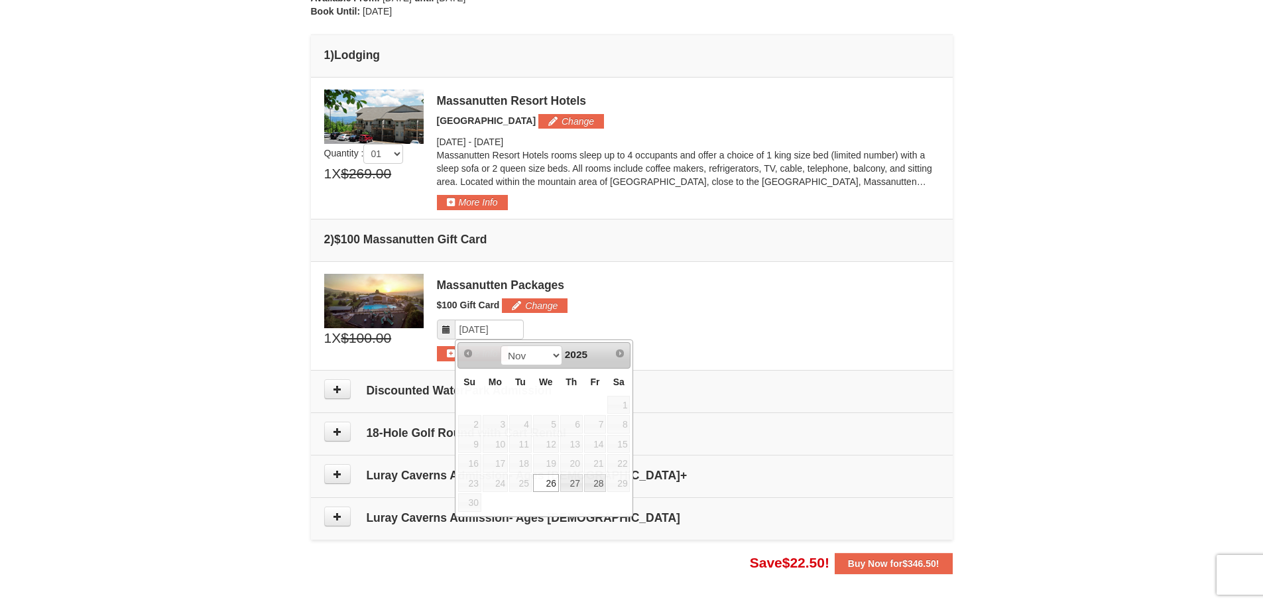
click at [591, 320] on div "Please format dates MM/DD/YYYY" at bounding box center [688, 330] width 503 height 20
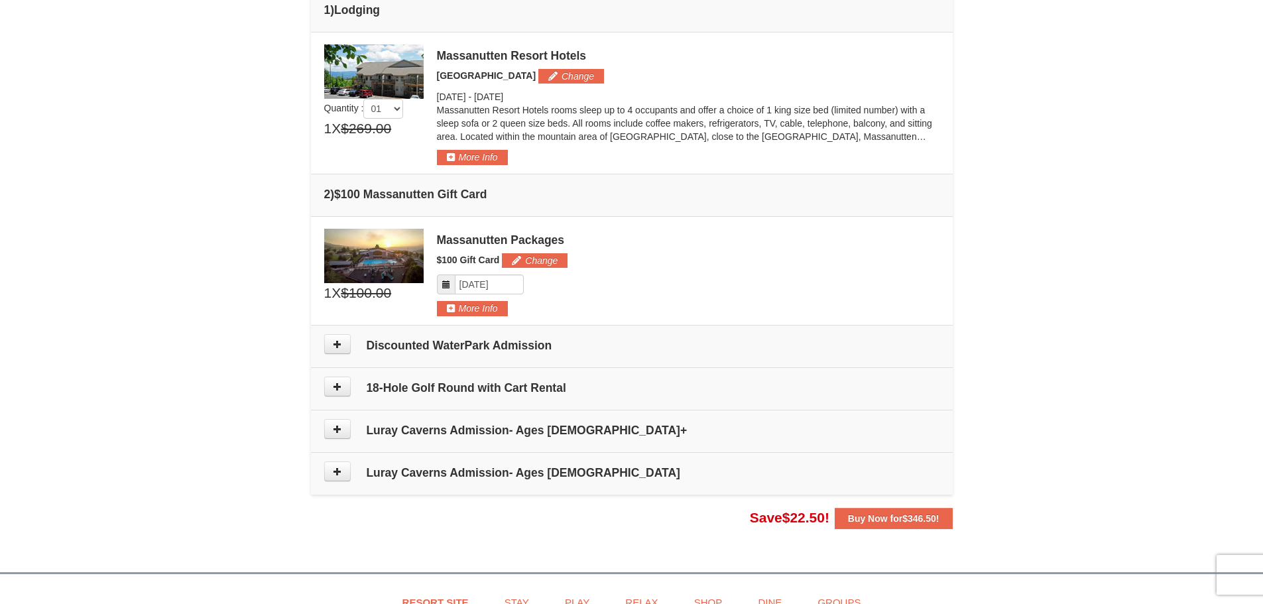
scroll to position [385, 0]
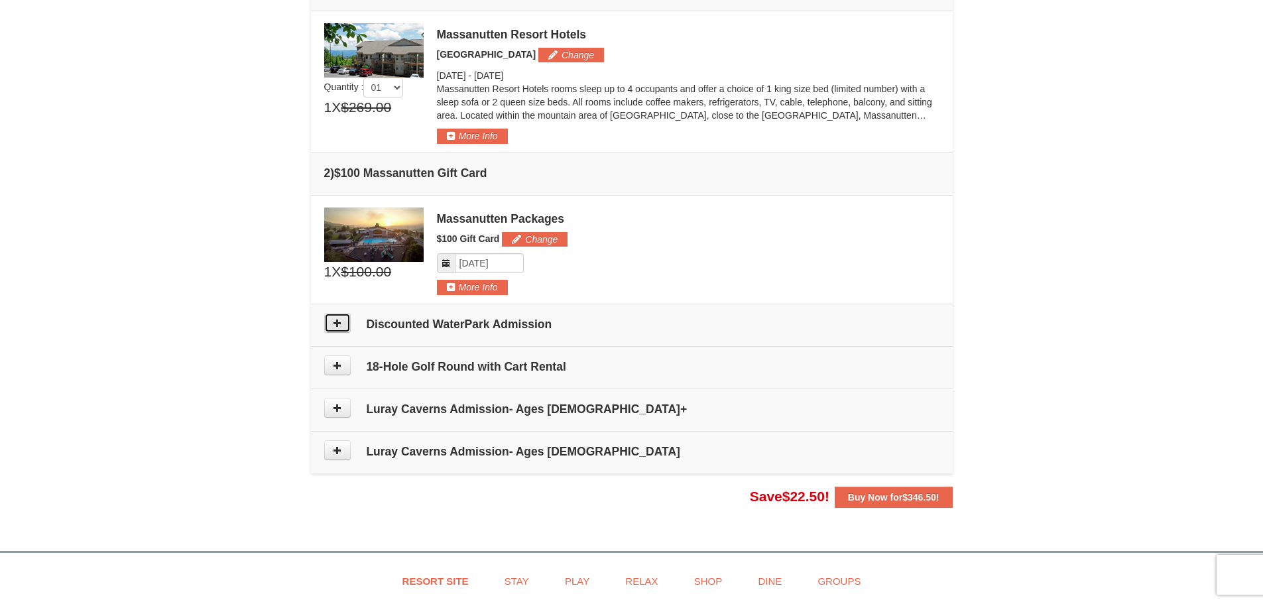
click at [338, 326] on icon at bounding box center [337, 322] width 9 height 9
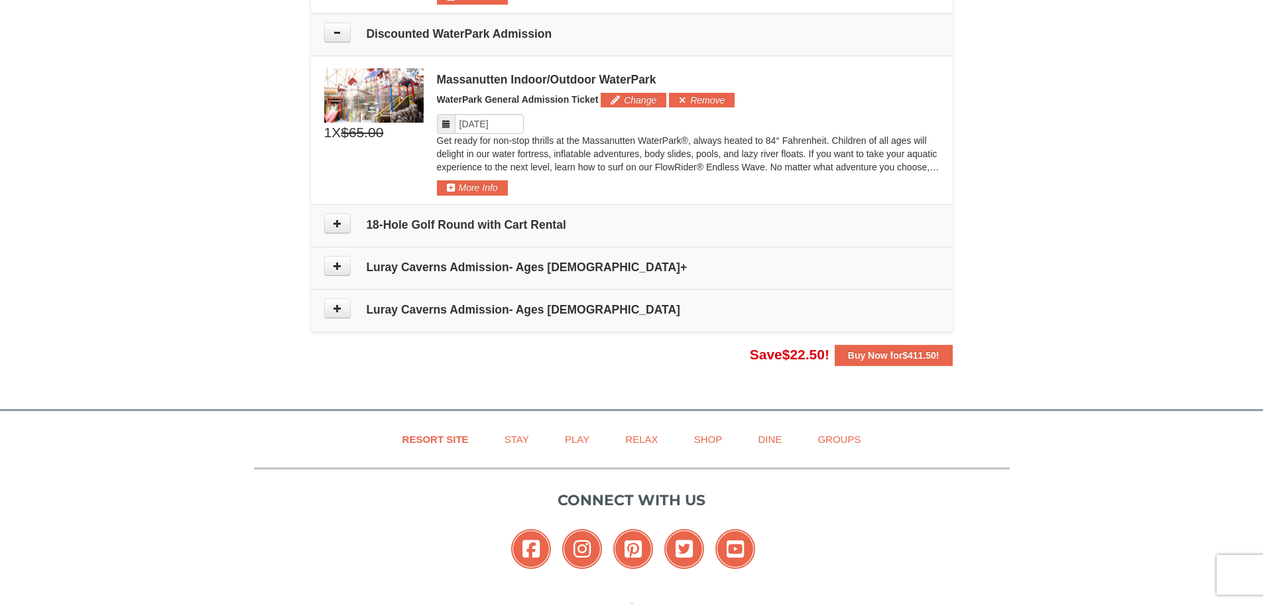
scroll to position [689, 0]
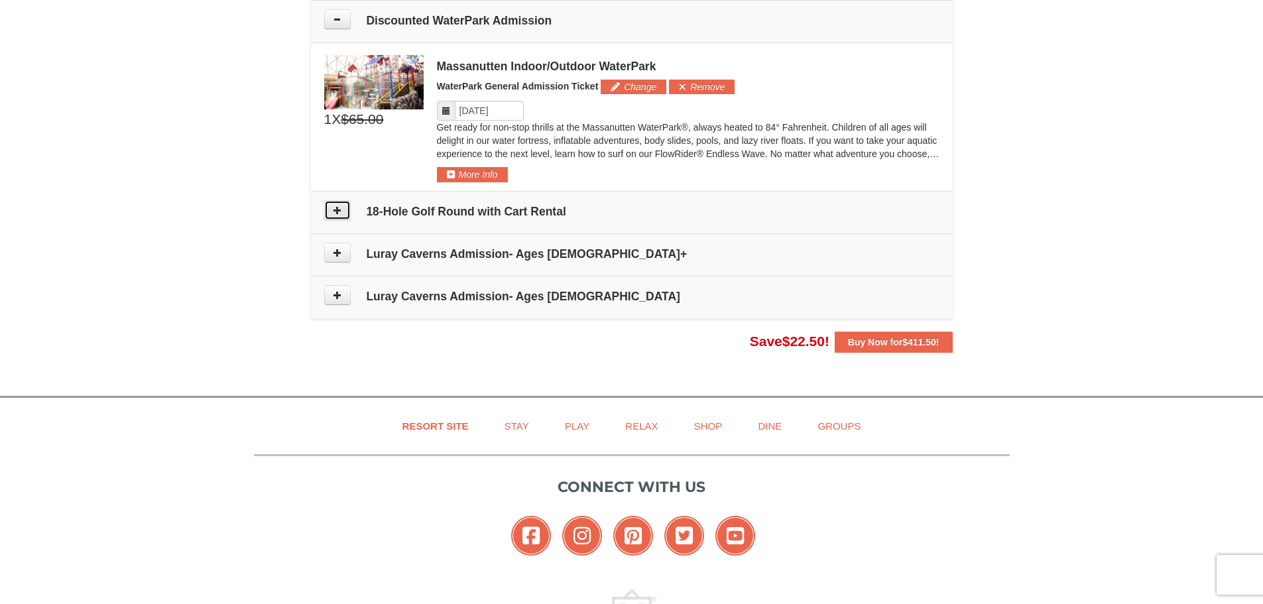
click at [338, 209] on icon at bounding box center [337, 210] width 9 height 9
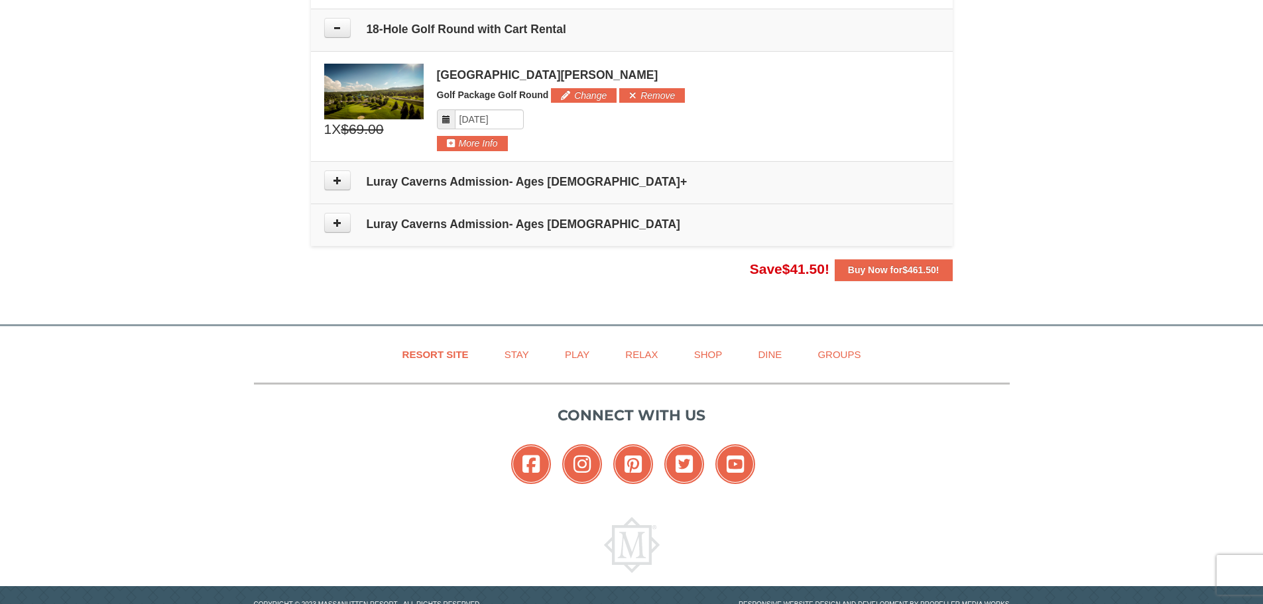
scroll to position [880, 0]
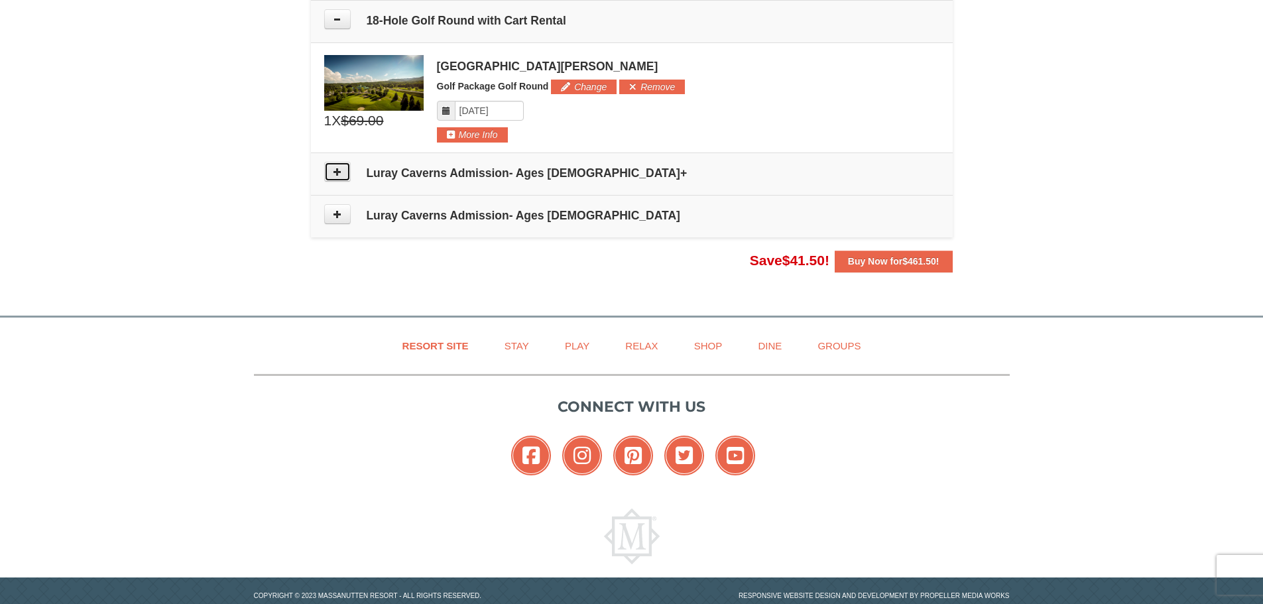
click at [340, 172] on icon at bounding box center [337, 171] width 9 height 9
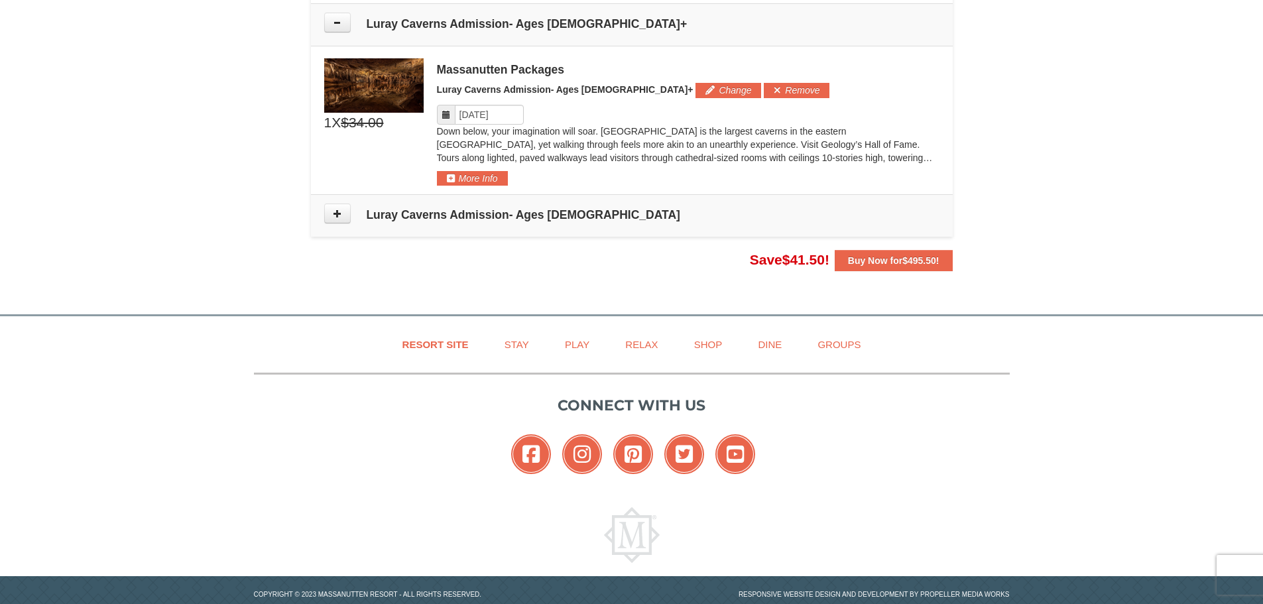
scroll to position [1033, 0]
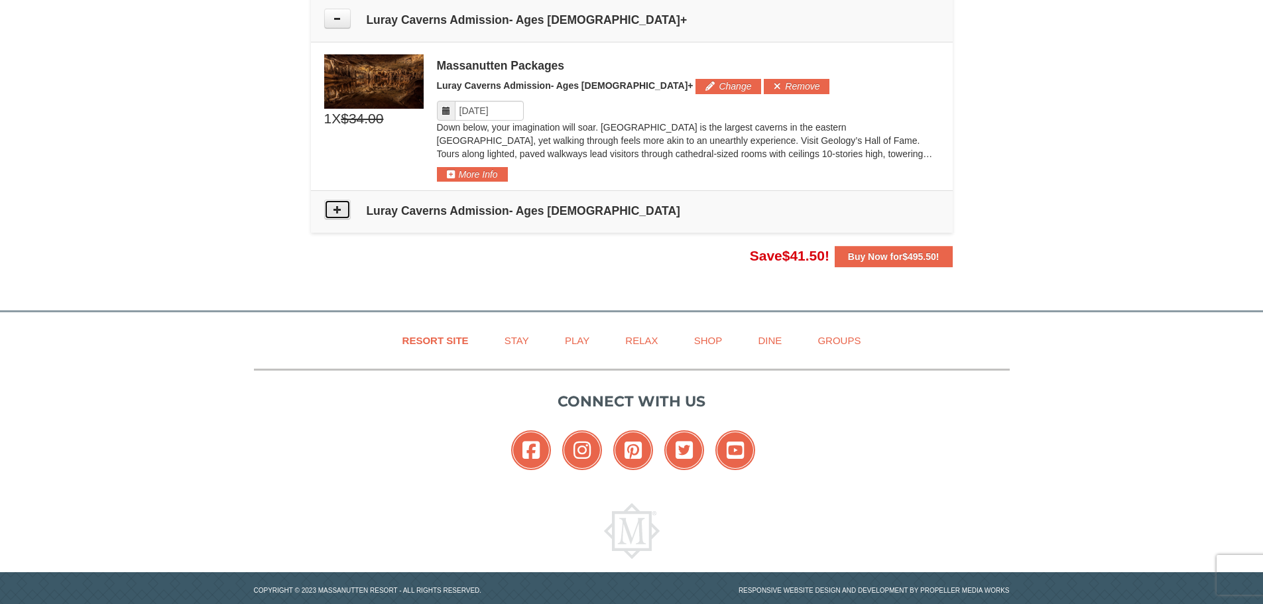
click at [333, 205] on icon at bounding box center [337, 209] width 9 height 9
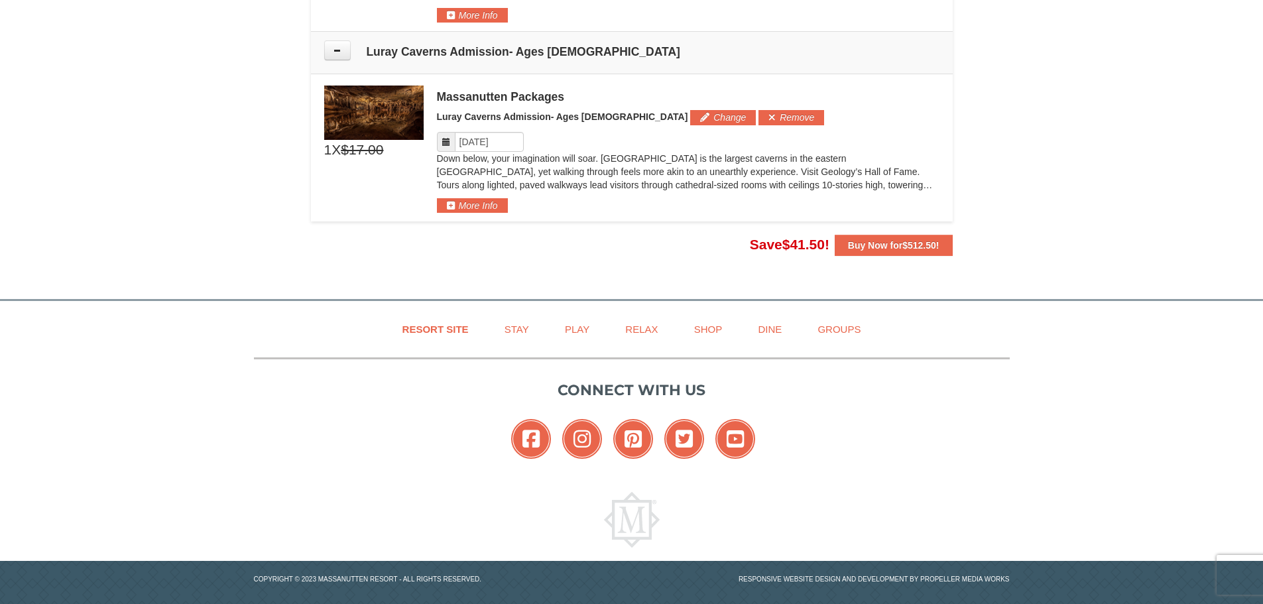
scroll to position [1206, 0]
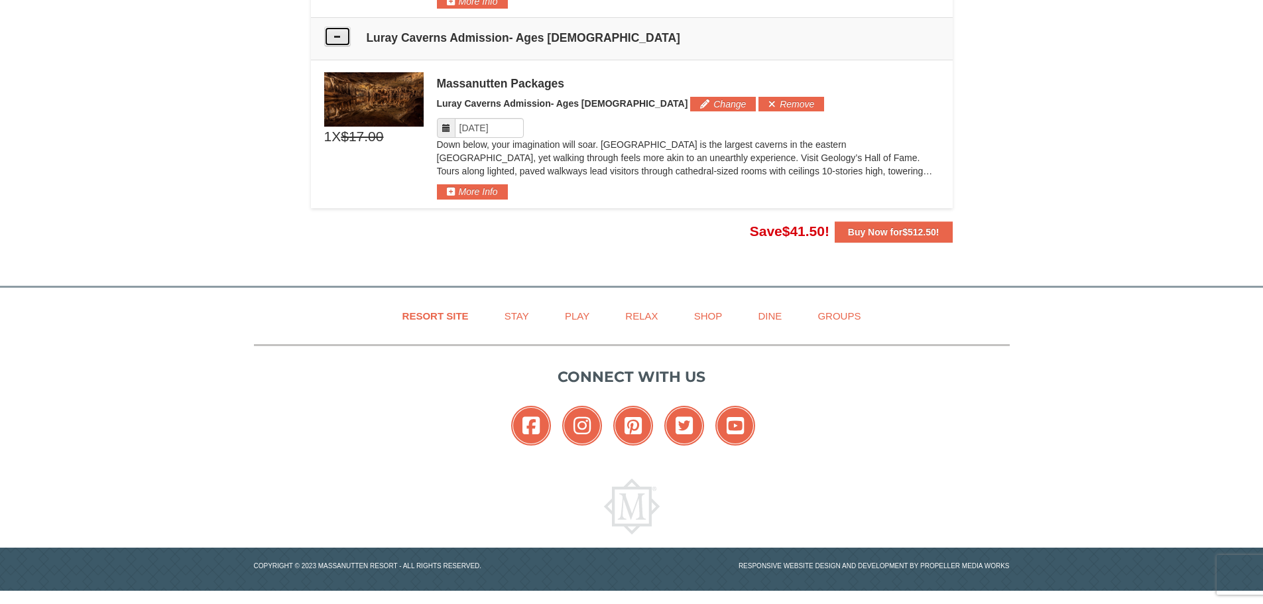
click at [332, 38] on button at bounding box center [337, 37] width 27 height 20
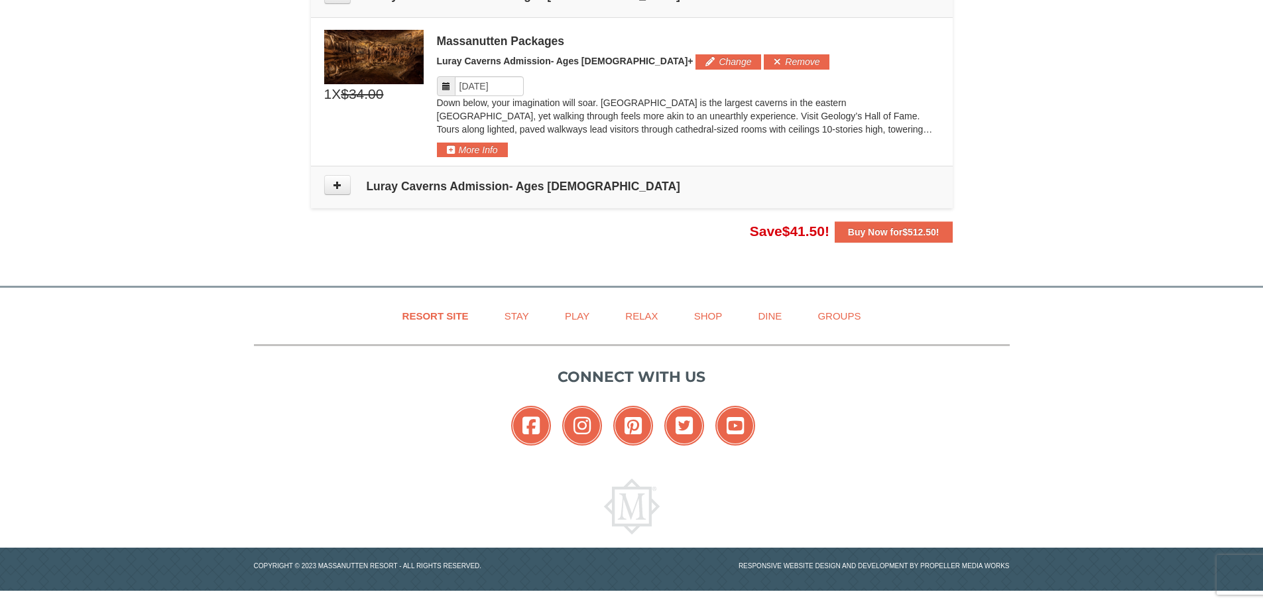
scroll to position [991, 0]
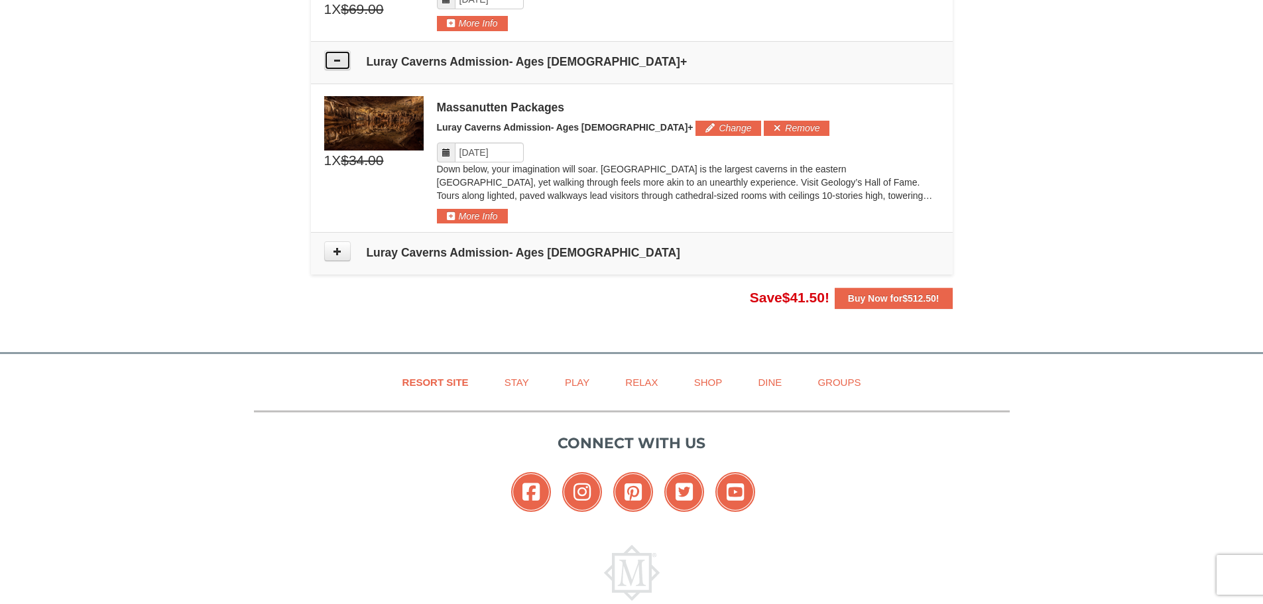
click at [337, 62] on icon at bounding box center [337, 60] width 9 height 9
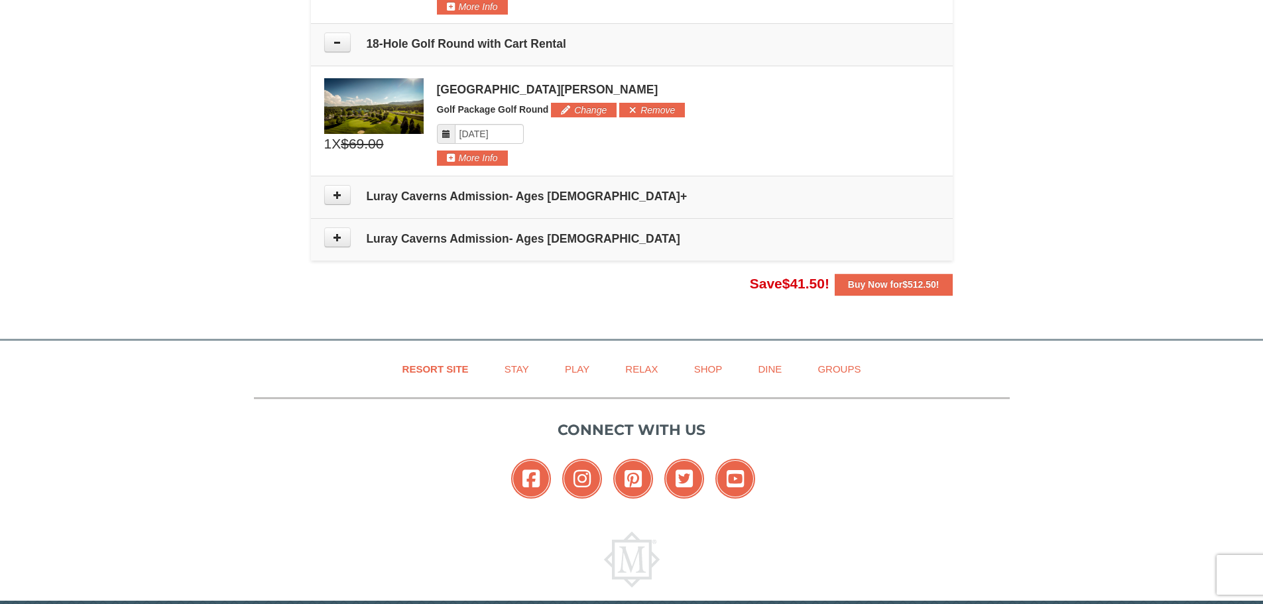
scroll to position [777, 0]
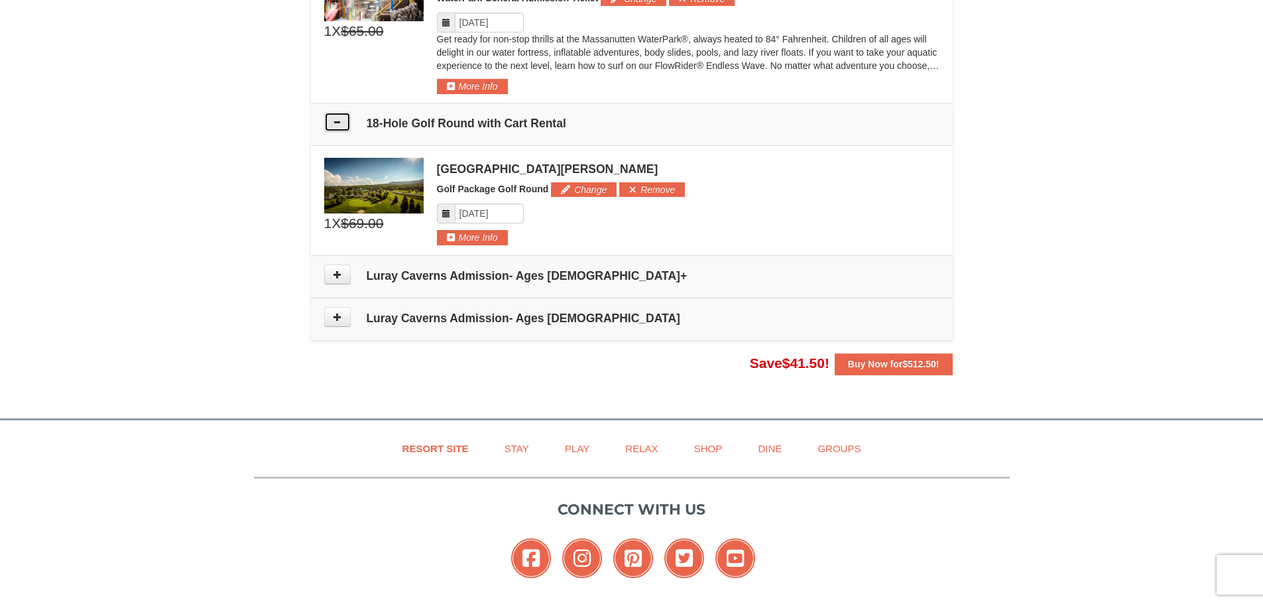
click at [334, 117] on icon at bounding box center [337, 121] width 9 height 9
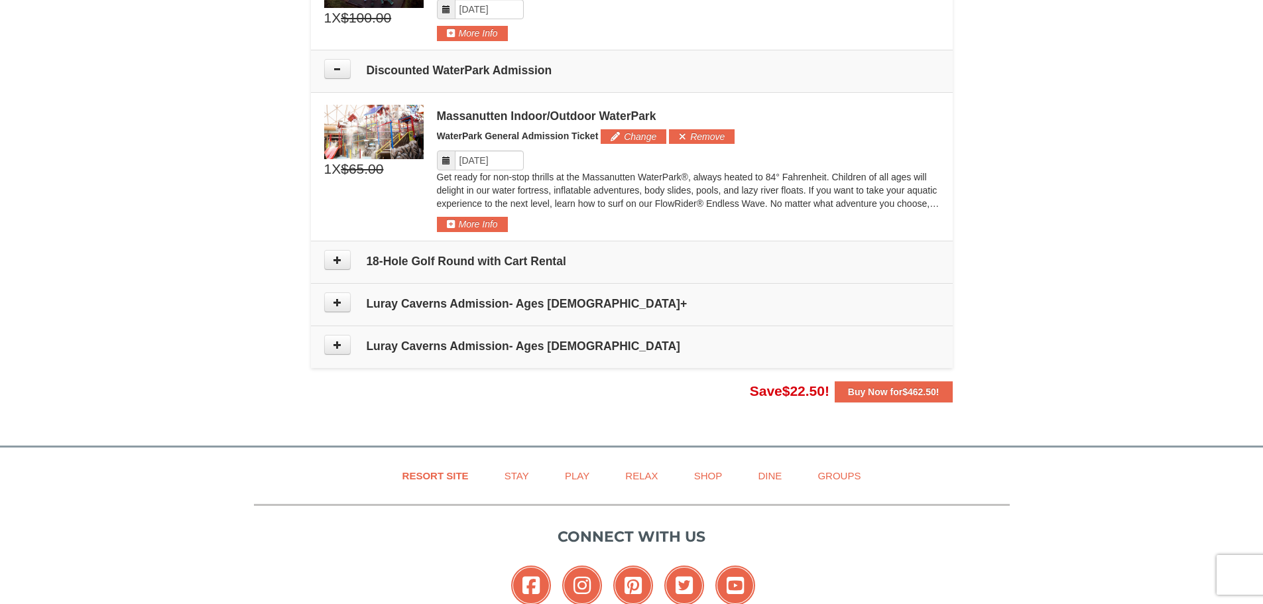
scroll to position [578, 0]
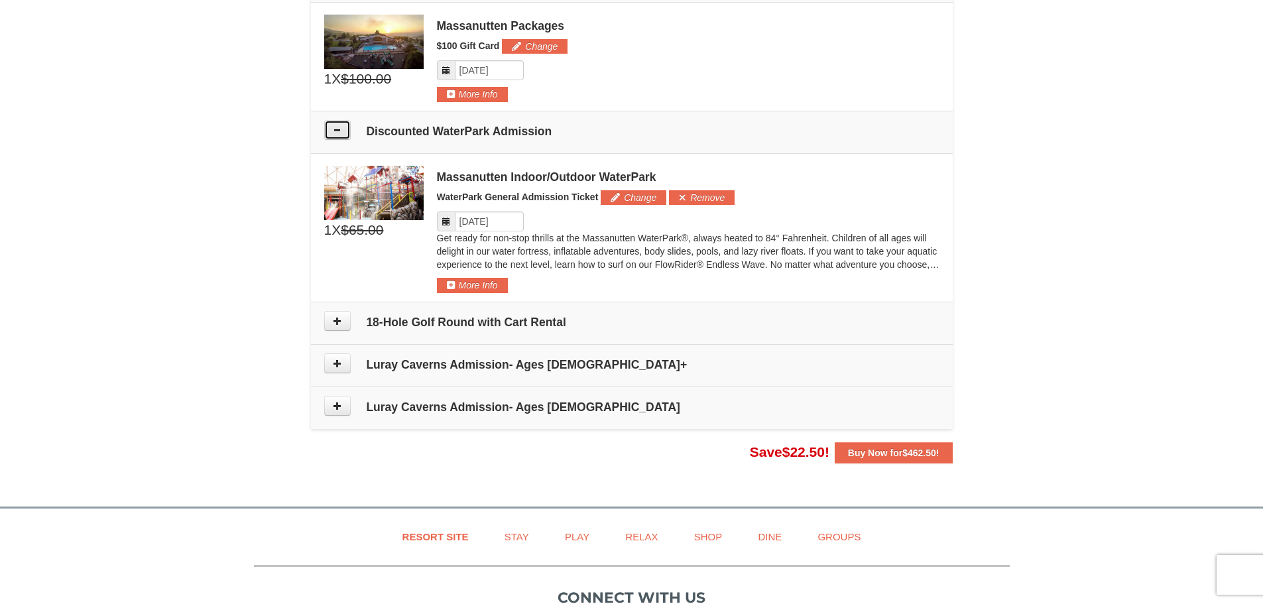
click at [334, 129] on icon at bounding box center [337, 129] width 9 height 9
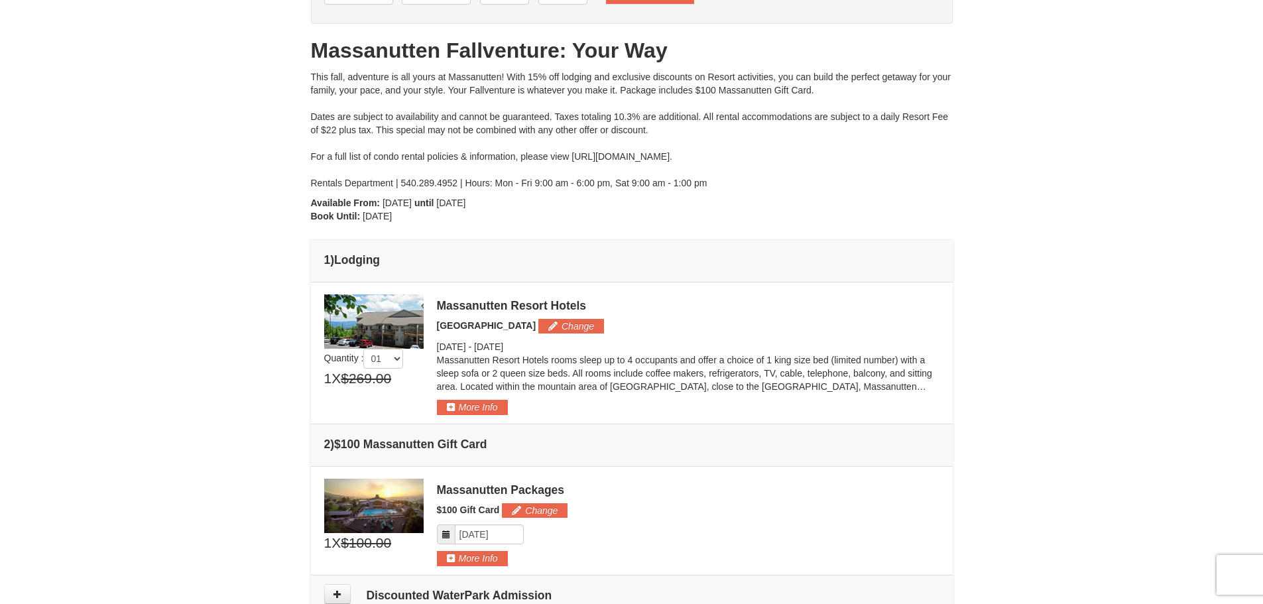
scroll to position [0, 0]
